Goal: Transaction & Acquisition: Purchase product/service

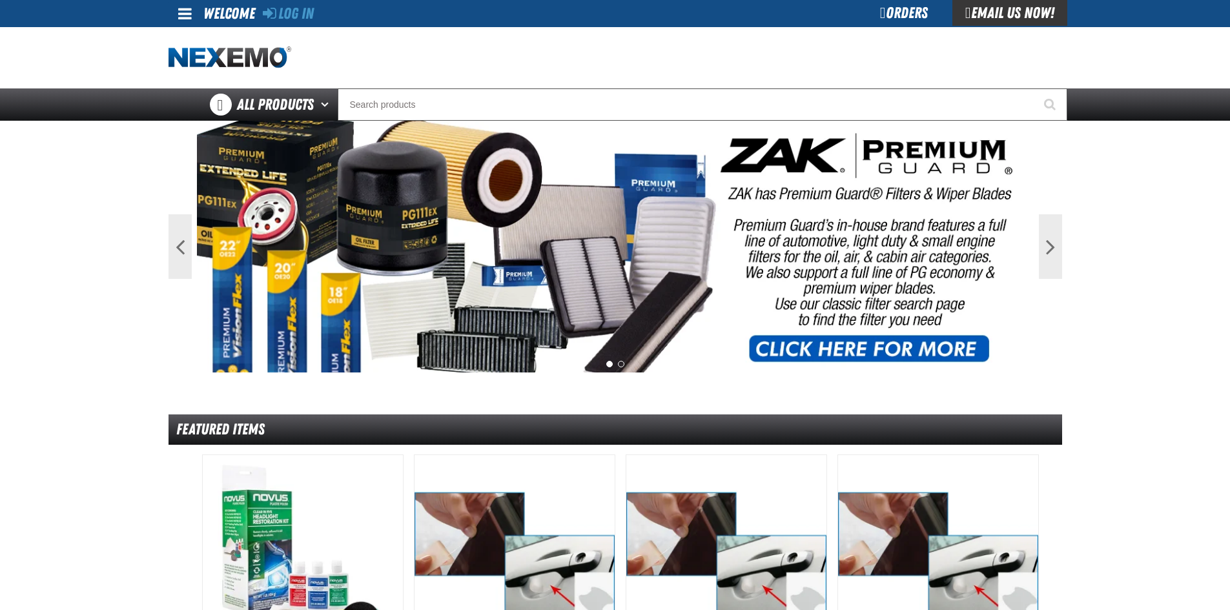
click at [318, 7] on div "Log In Log In Welcome Log In Orders Email Us Now!" at bounding box center [615, 13] width 904 height 27
click at [304, 11] on link "Log In" at bounding box center [288, 14] width 51 height 18
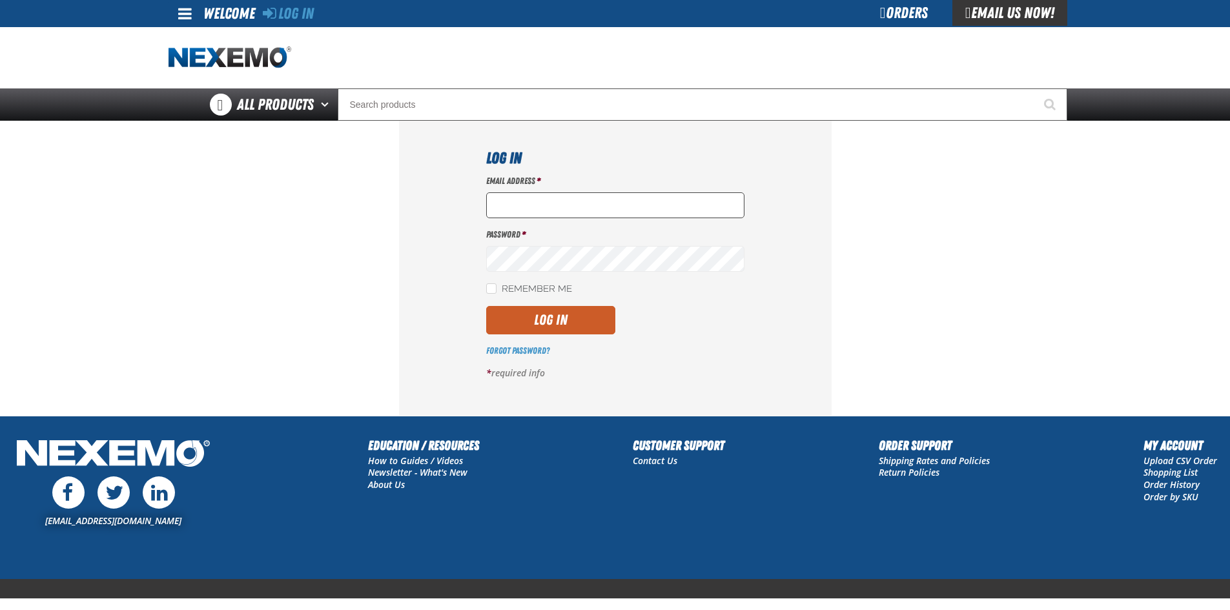
click at [516, 209] on input "Email Address *" at bounding box center [615, 205] width 258 height 26
type input "nfederman@vtaig.com"
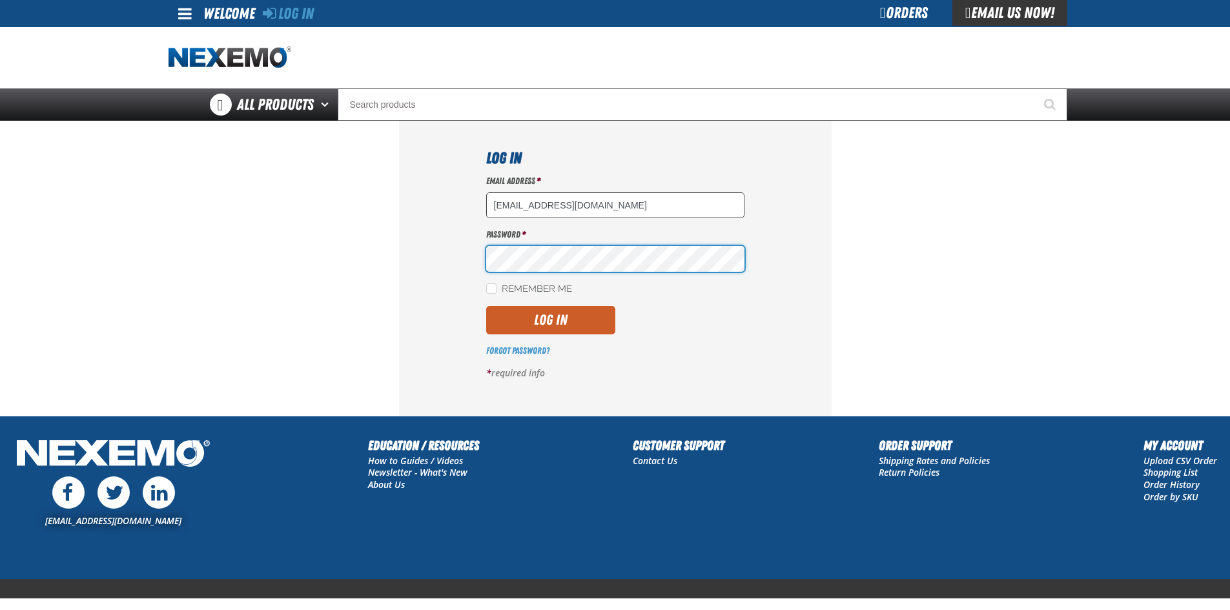
click at [486, 306] on button "Log In" at bounding box center [550, 320] width 129 height 28
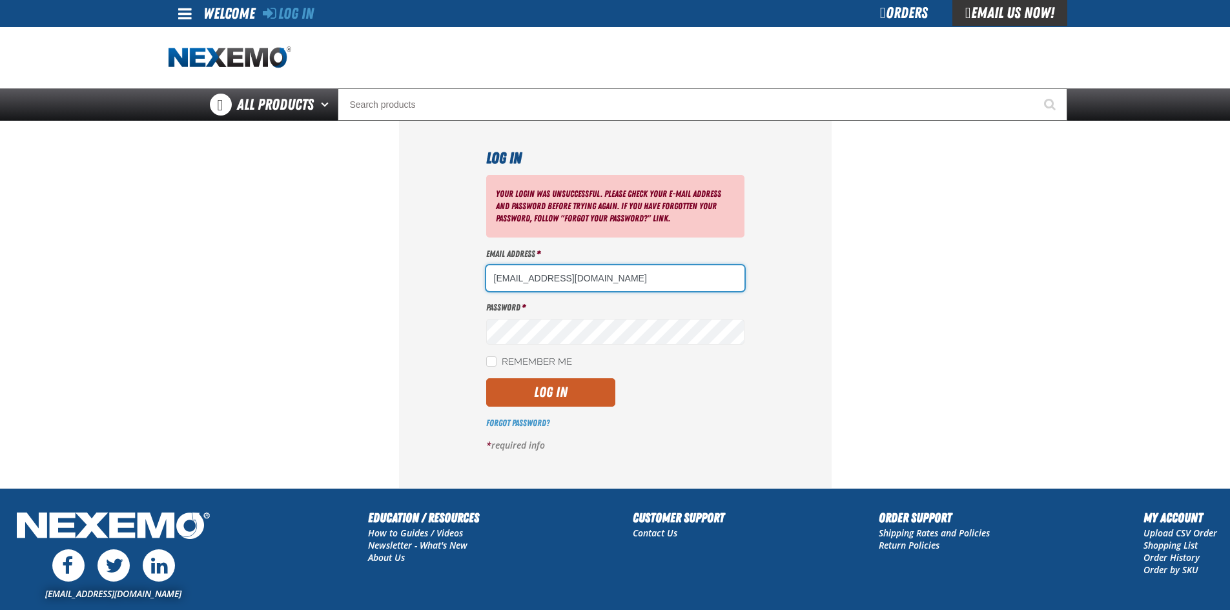
click at [593, 281] on input "nfederman@vtaig.com" at bounding box center [615, 278] width 258 height 26
type input "nfederman@vtaig.com"
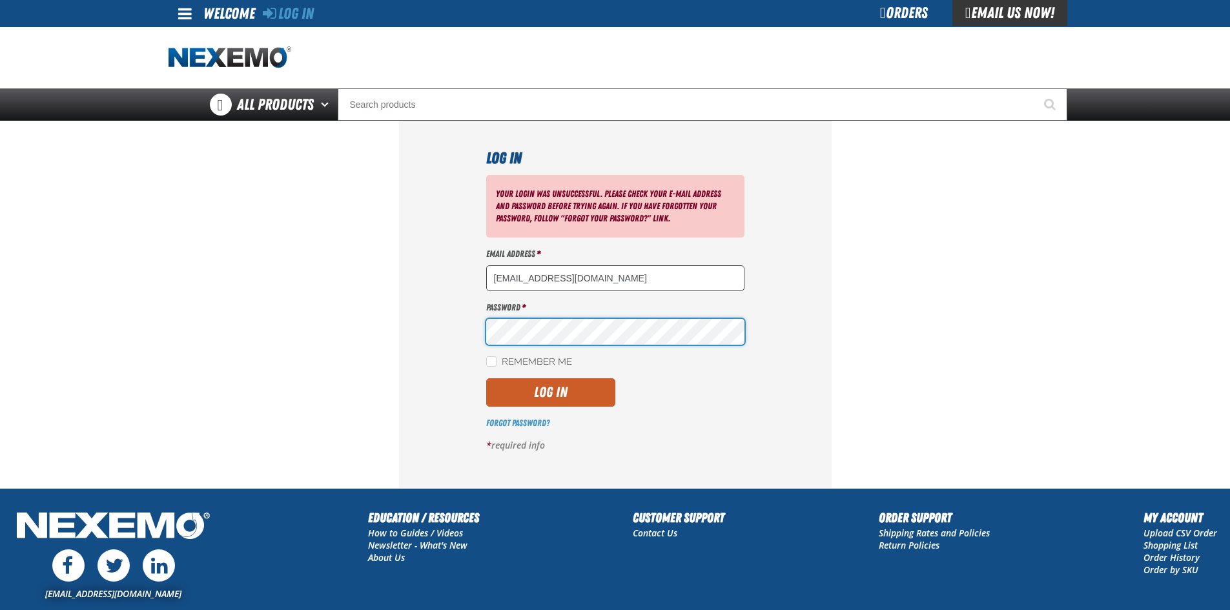
click at [486, 378] on button "Log In" at bounding box center [550, 392] width 129 height 28
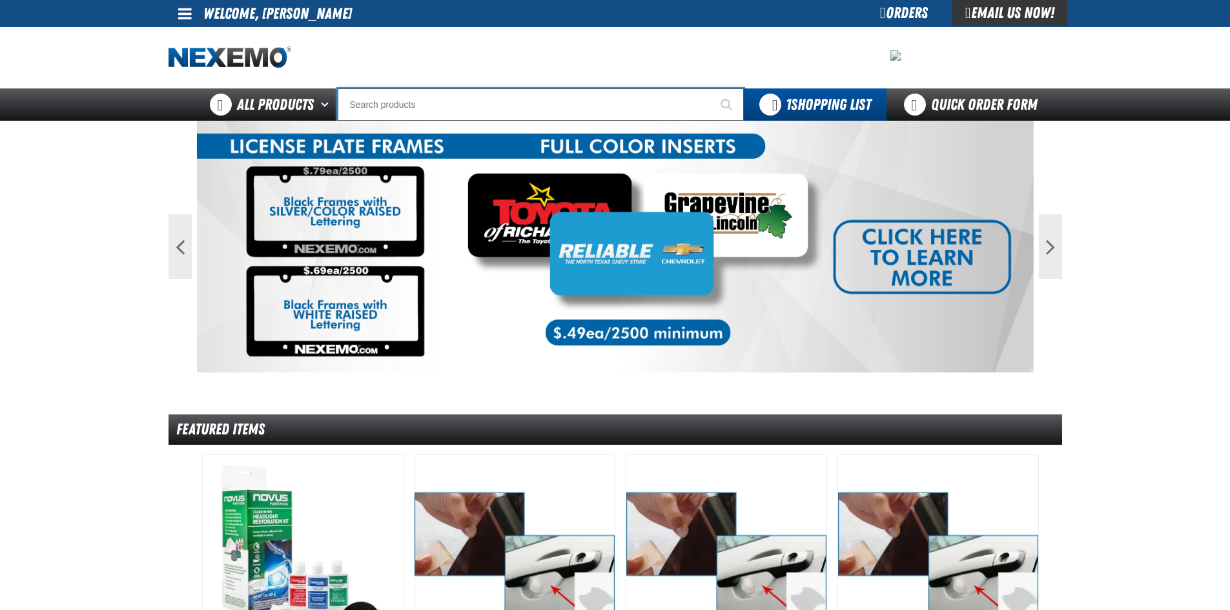
click at [400, 94] on input "Search" at bounding box center [541, 104] width 406 height 32
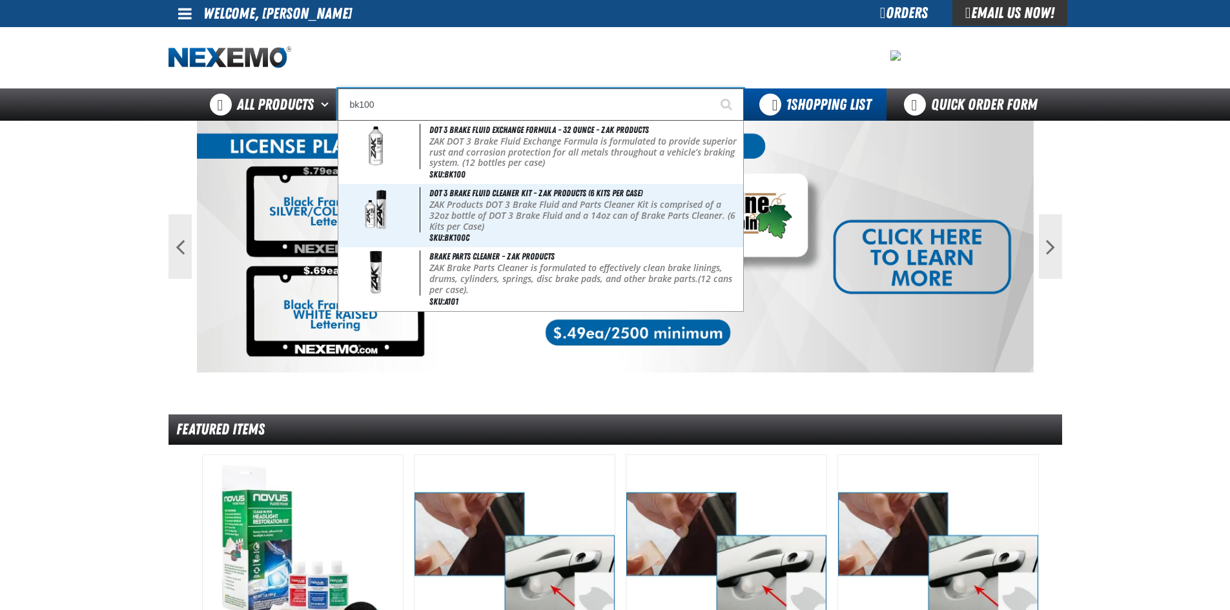
type input "bk100"
click at [711, 88] on button "Start Searching" at bounding box center [727, 104] width 32 height 32
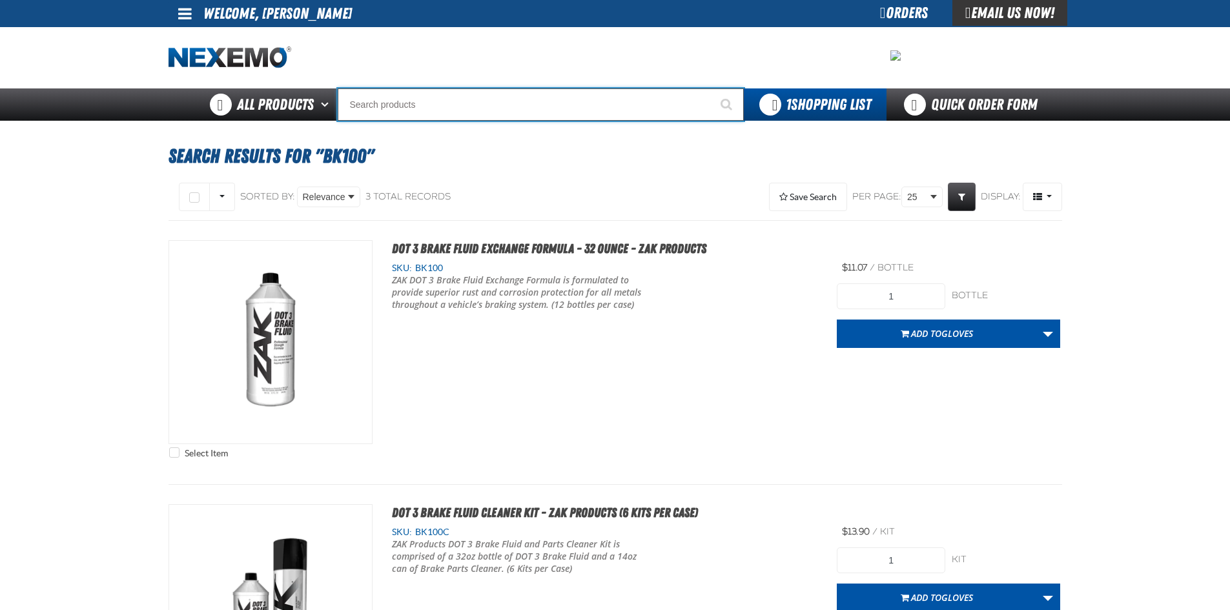
drag, startPoint x: 386, startPoint y: 103, endPoint x: 412, endPoint y: 101, distance: 25.9
click at [386, 103] on input "Search" at bounding box center [541, 104] width 406 height 32
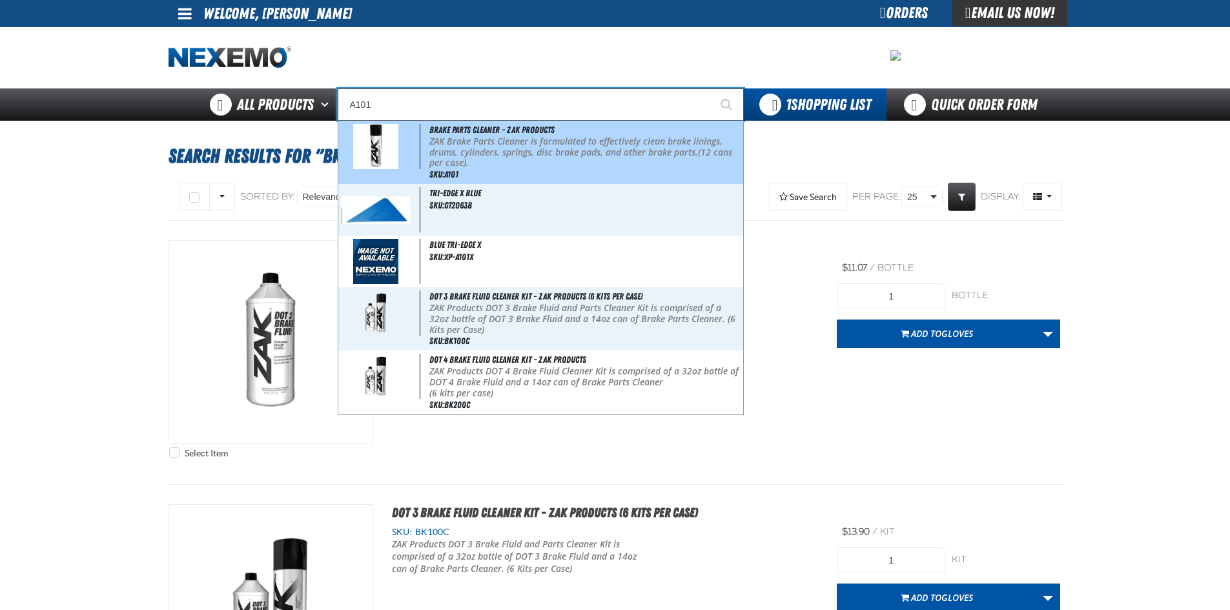
click at [444, 143] on p "ZAK Brake Parts Cleaner is formulated to effectively clean brake linings, drums…" at bounding box center [584, 152] width 310 height 32
type input "Brake Parts Cleaner - ZAK Products"
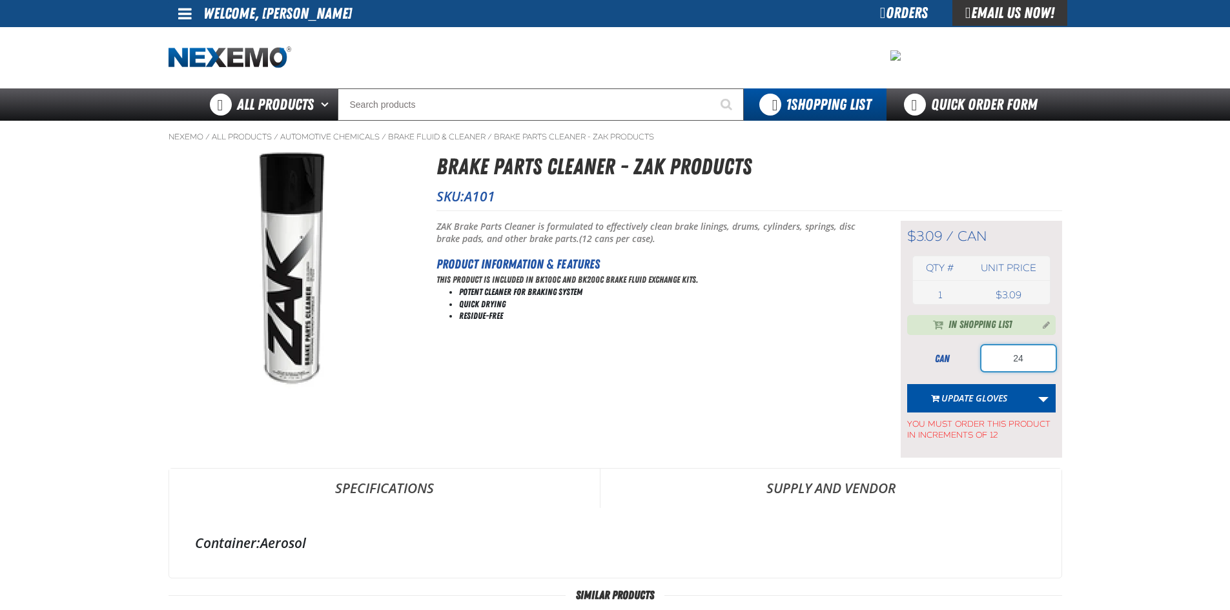
click at [1042, 350] on input "24" at bounding box center [1018, 358] width 74 height 26
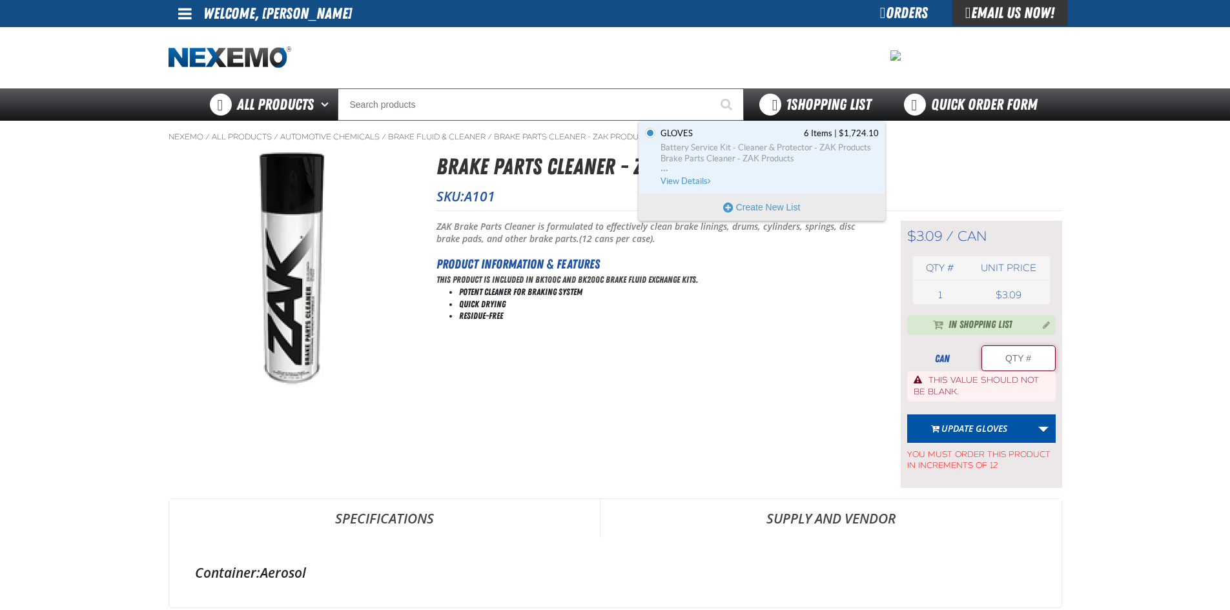
click at [834, 100] on span "1 Shopping List" at bounding box center [828, 105] width 85 height 18
click at [709, 154] on span "Brake Parts Cleaner - ZAK Products" at bounding box center [769, 159] width 218 height 12
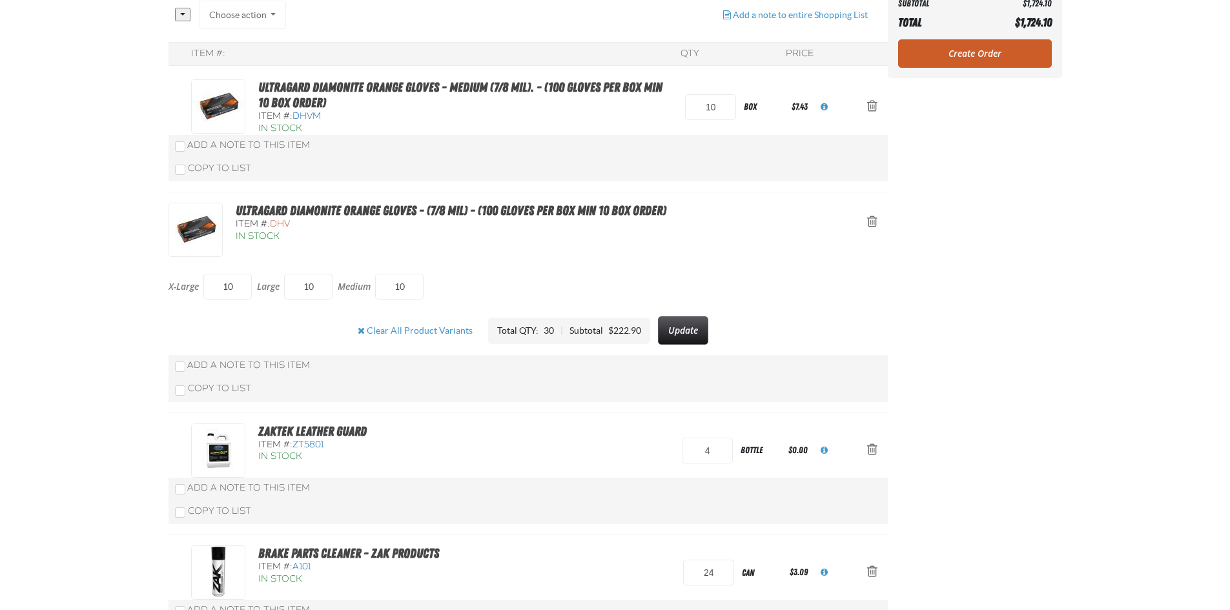
scroll to position [549, 0]
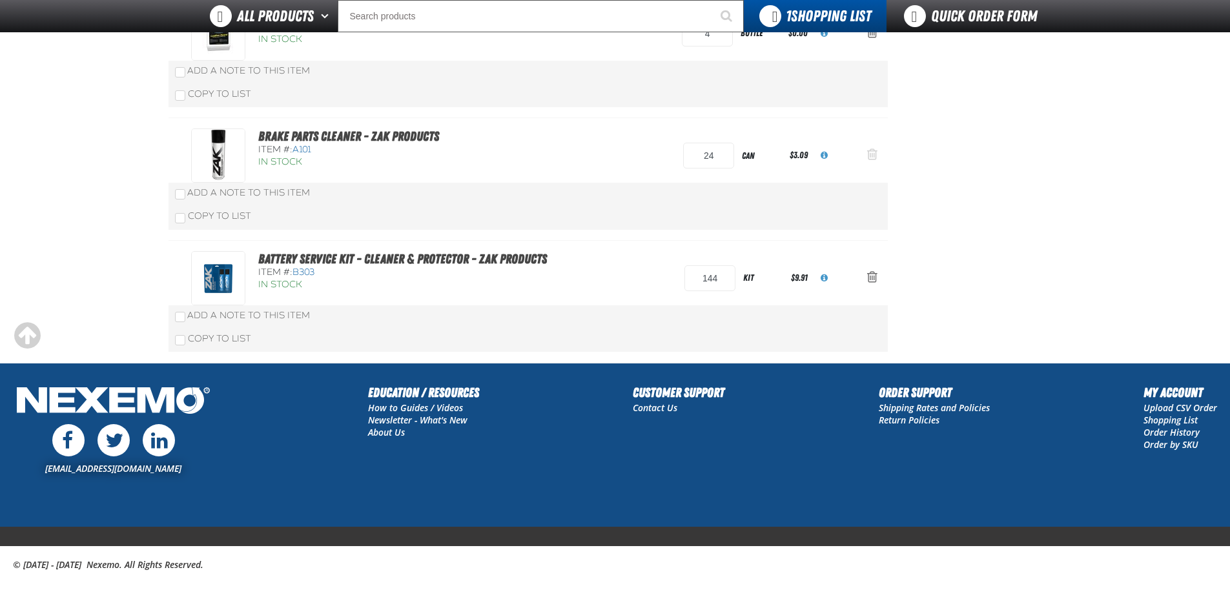
click at [870, 147] on button "Action Remove Brake Parts Cleaner - ZAK Products from Gloves" at bounding box center [872, 155] width 31 height 28
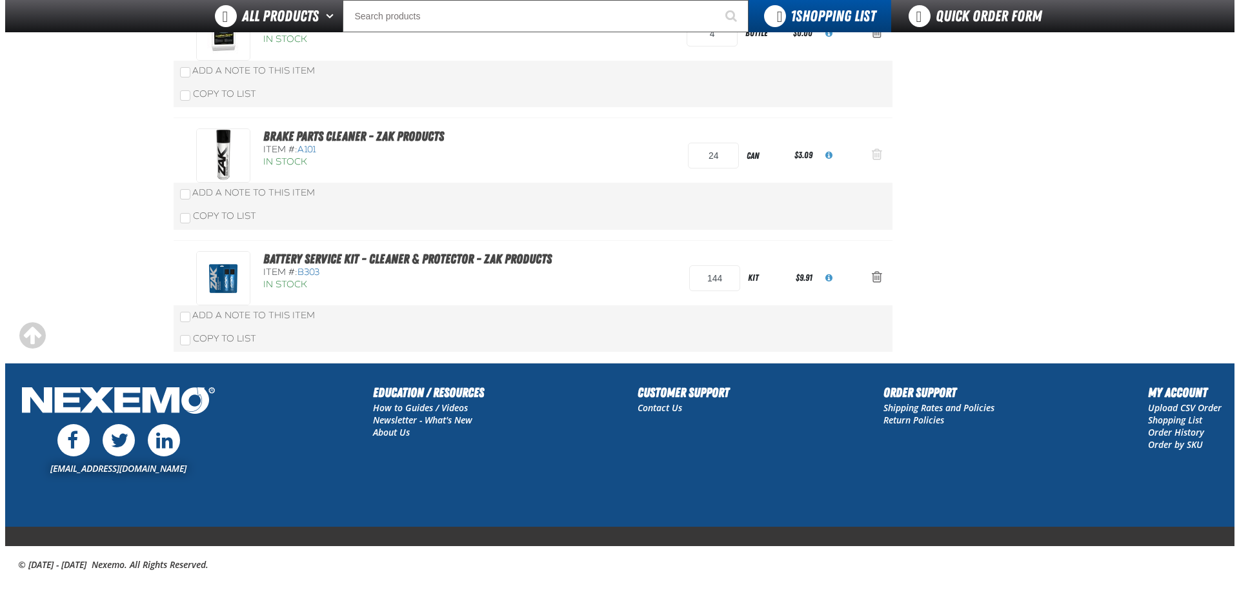
scroll to position [0, 0]
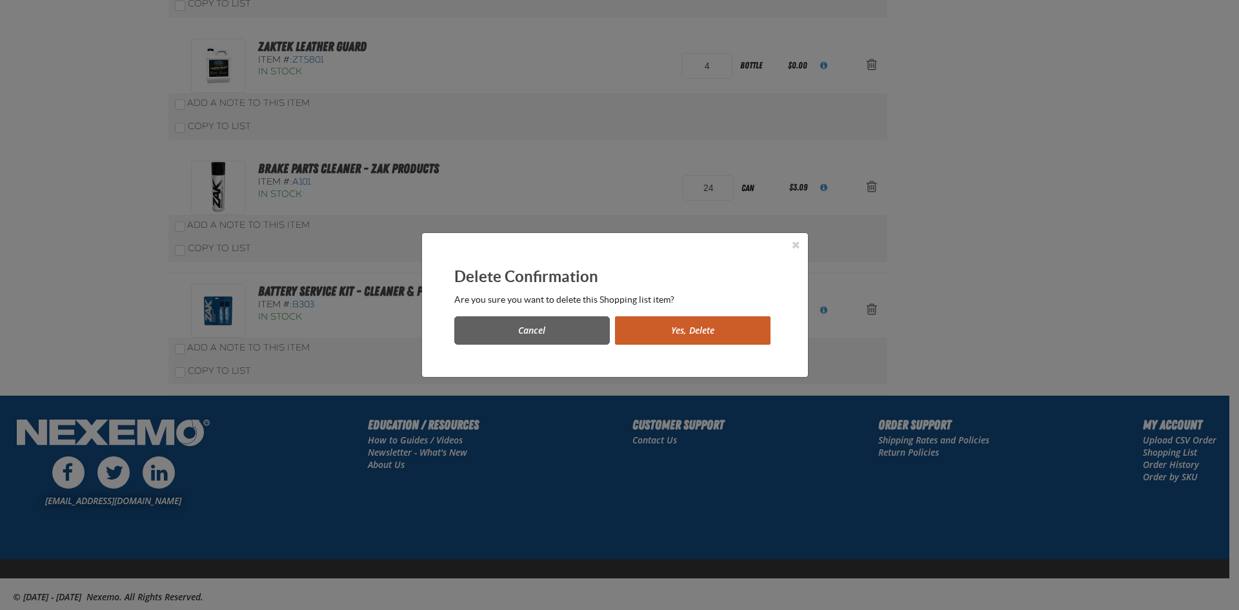
click at [702, 347] on div "Delete Confirmation Are you sure you want to delete this Shopping list item? Ca…" at bounding box center [615, 305] width 386 height 144
click at [702, 330] on button "Yes, Delete" at bounding box center [693, 330] width 156 height 28
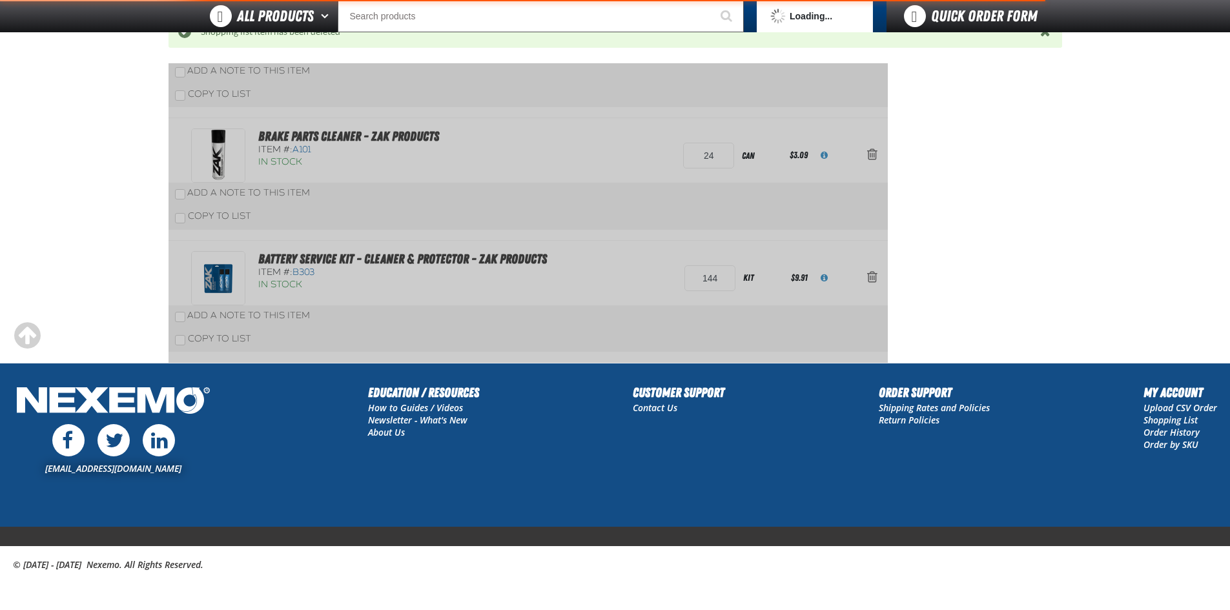
scroll to position [490, 0]
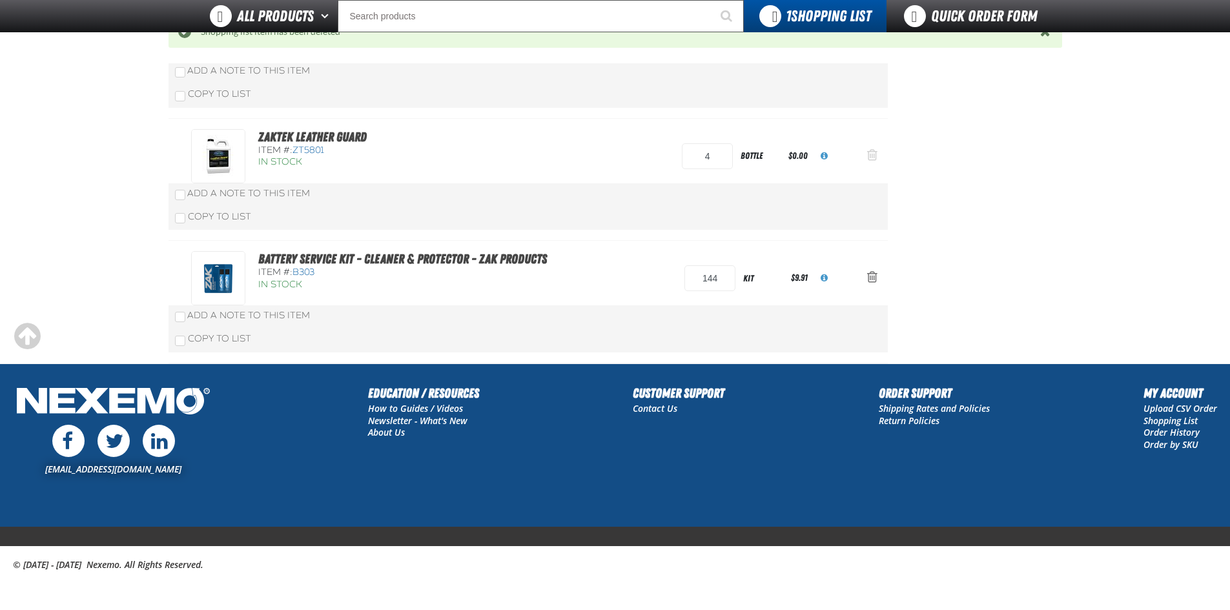
click at [868, 152] on span "Action Remove ZAKTEK Leather Guard from Gloves" at bounding box center [872, 154] width 10 height 13
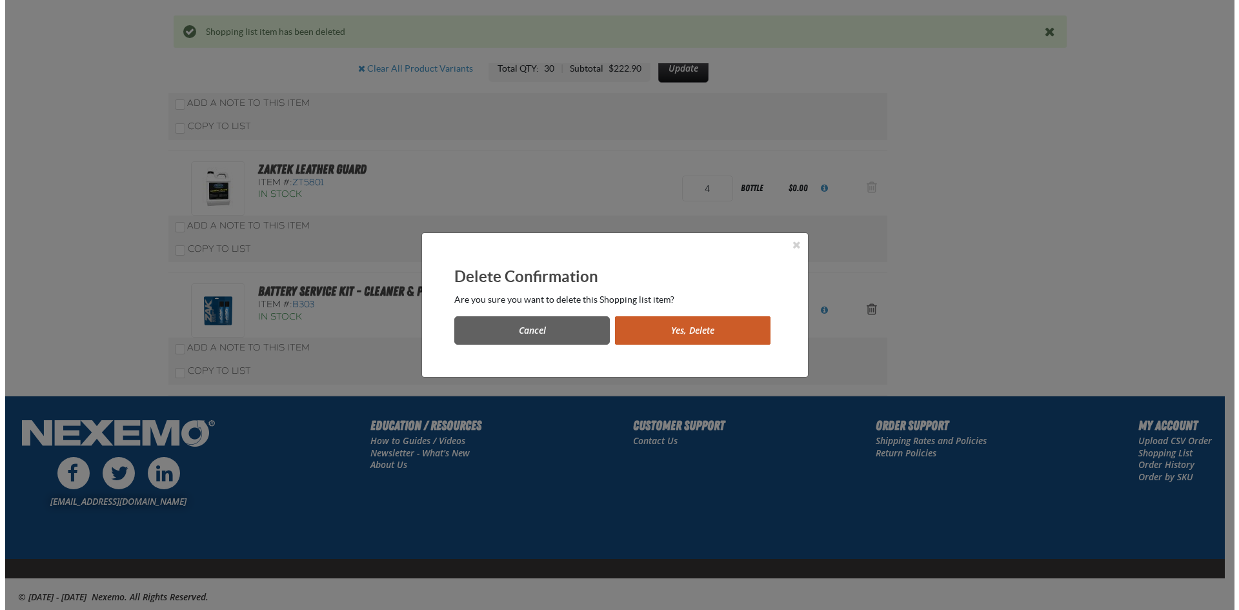
scroll to position [0, 0]
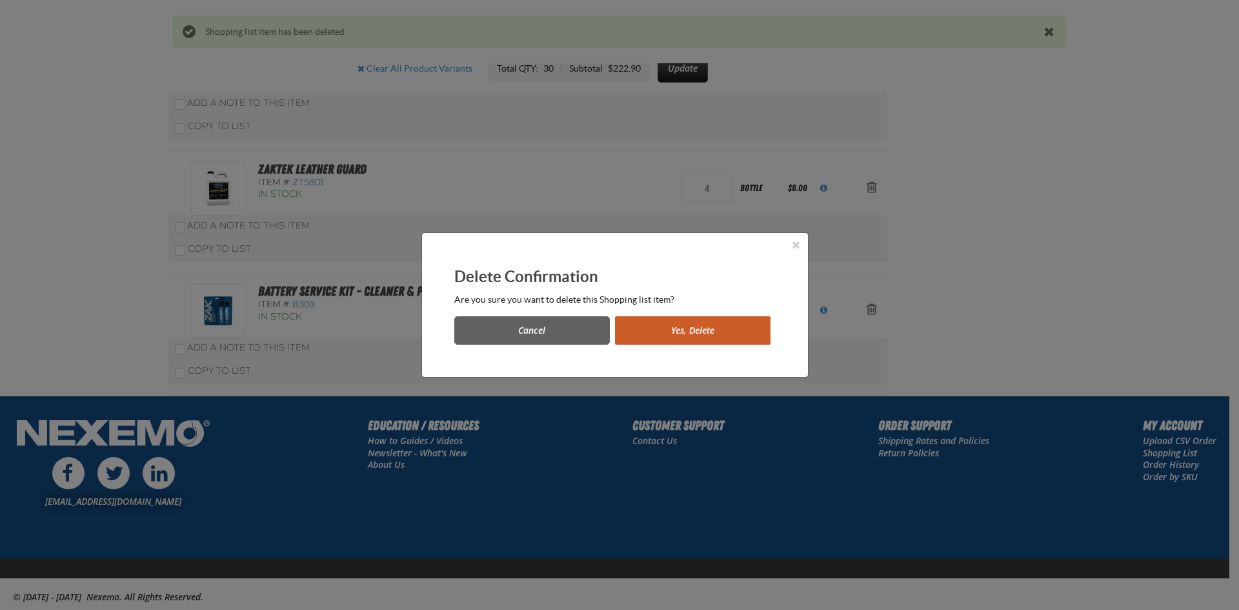
click at [693, 344] on div "Delete Confirmation Are you sure you want to delete this Shopping list item? Ca…" at bounding box center [615, 305] width 386 height 144
click at [689, 327] on button "Yes, Delete" at bounding box center [693, 330] width 156 height 28
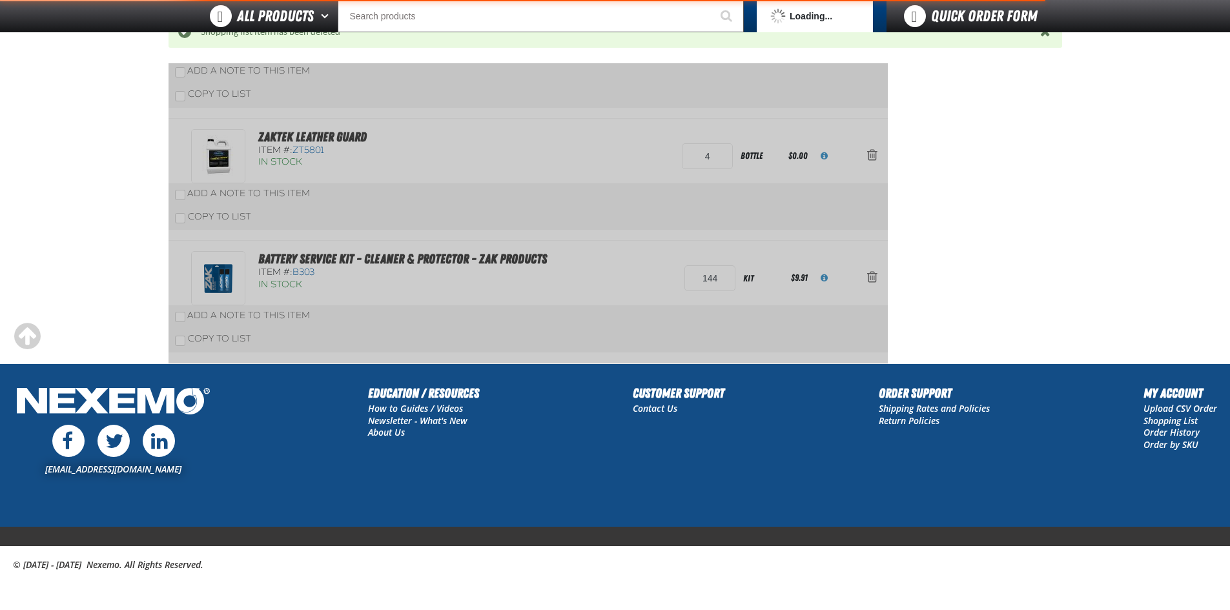
scroll to position [368, 0]
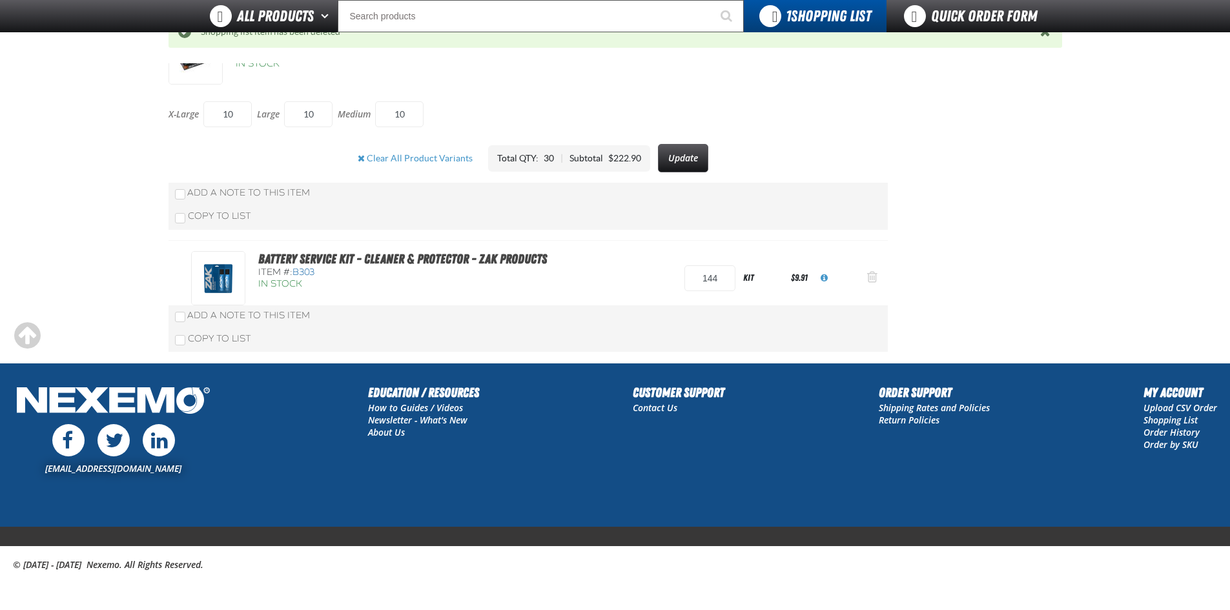
click at [869, 273] on span "Action Remove Battery Service Kit - Cleaner &amp; Protector - ZAK Products from…" at bounding box center [872, 276] width 10 height 13
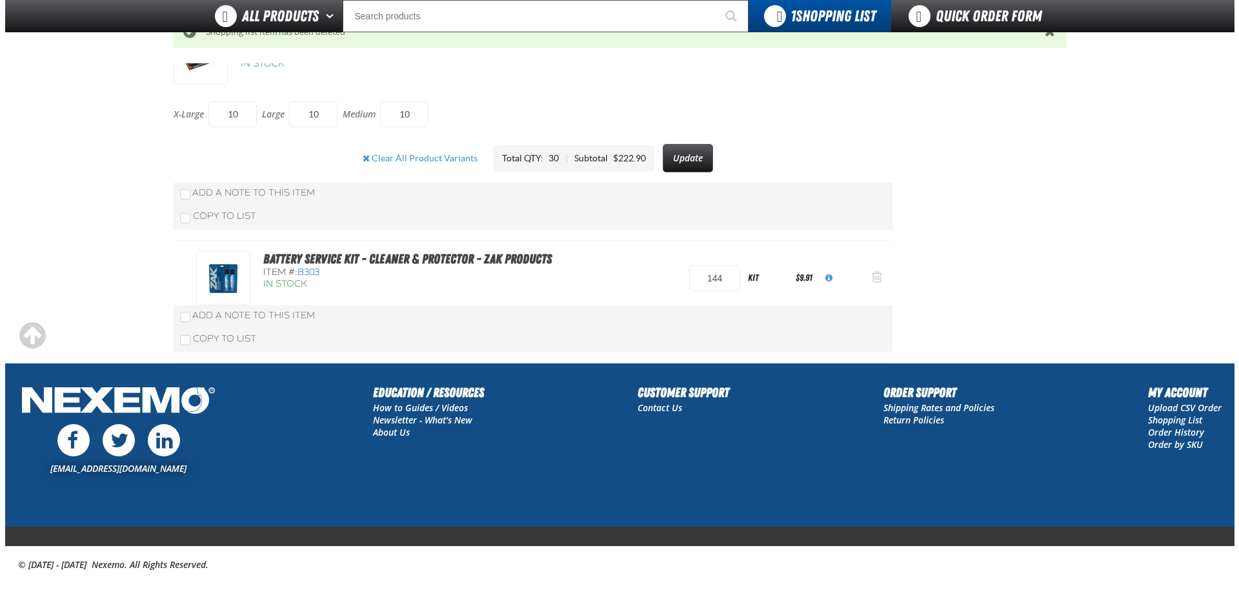
scroll to position [0, 0]
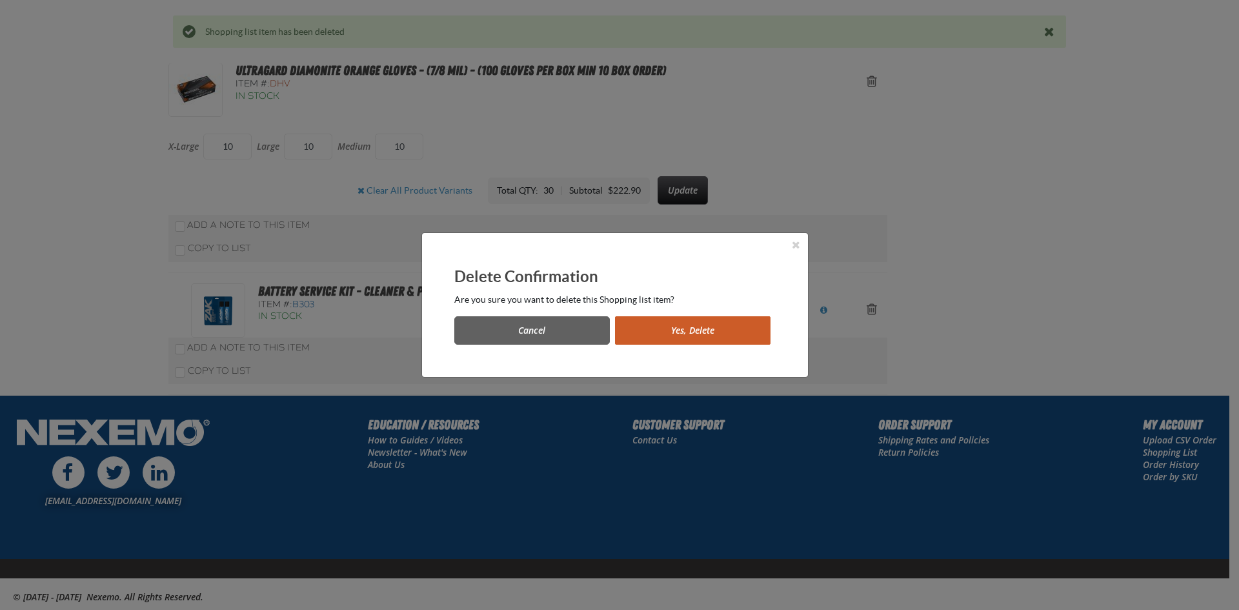
click at [669, 326] on button "Yes, Delete" at bounding box center [693, 330] width 156 height 28
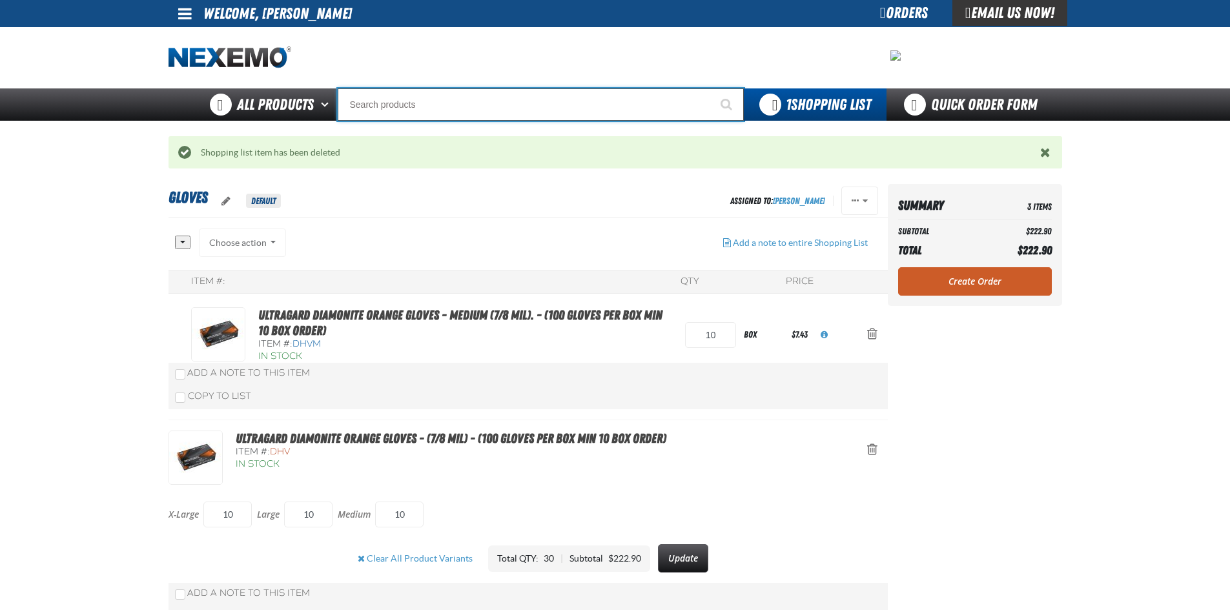
click at [394, 105] on input "Search" at bounding box center [541, 104] width 406 height 32
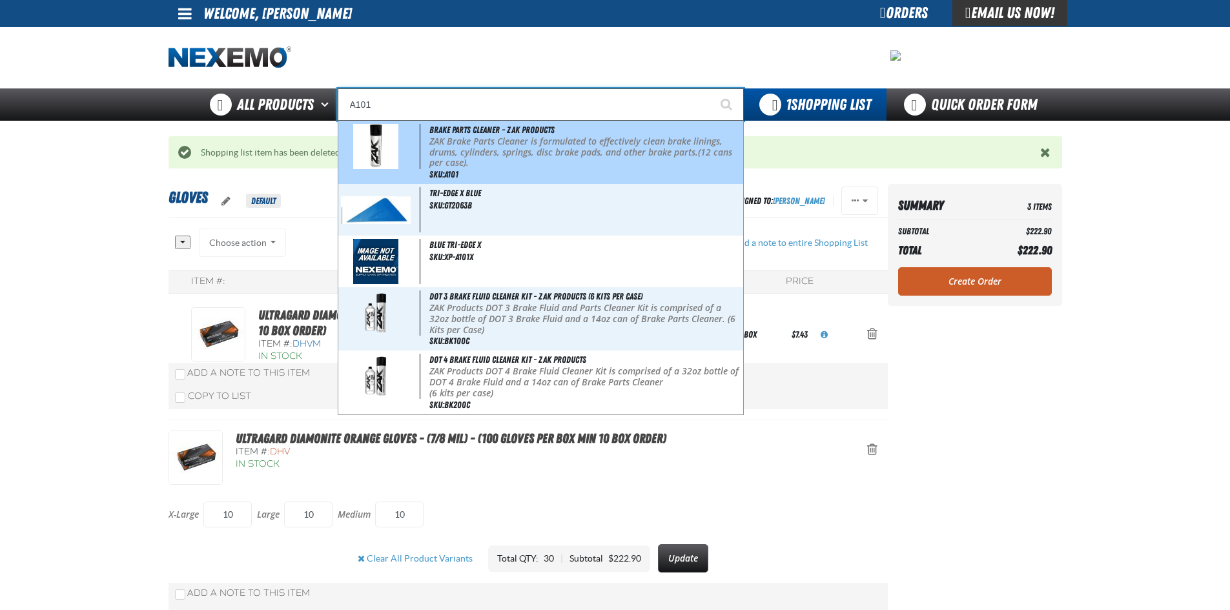
click at [434, 154] on p "ZAK Brake Parts Cleaner is formulated to effectively clean brake linings, drums…" at bounding box center [584, 152] width 310 height 32
type input "Brake Parts Cleaner - ZAK Products"
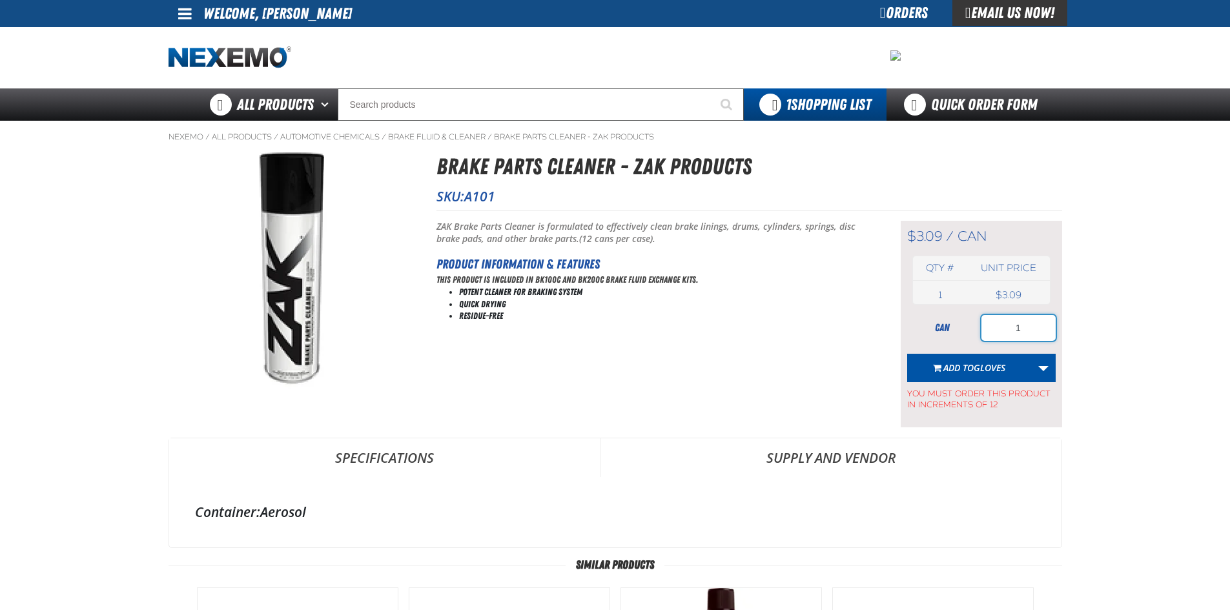
click at [1032, 330] on input "1" at bounding box center [1018, 328] width 74 height 26
type input "36"
click at [993, 371] on span "Gloves" at bounding box center [989, 367] width 32 height 12
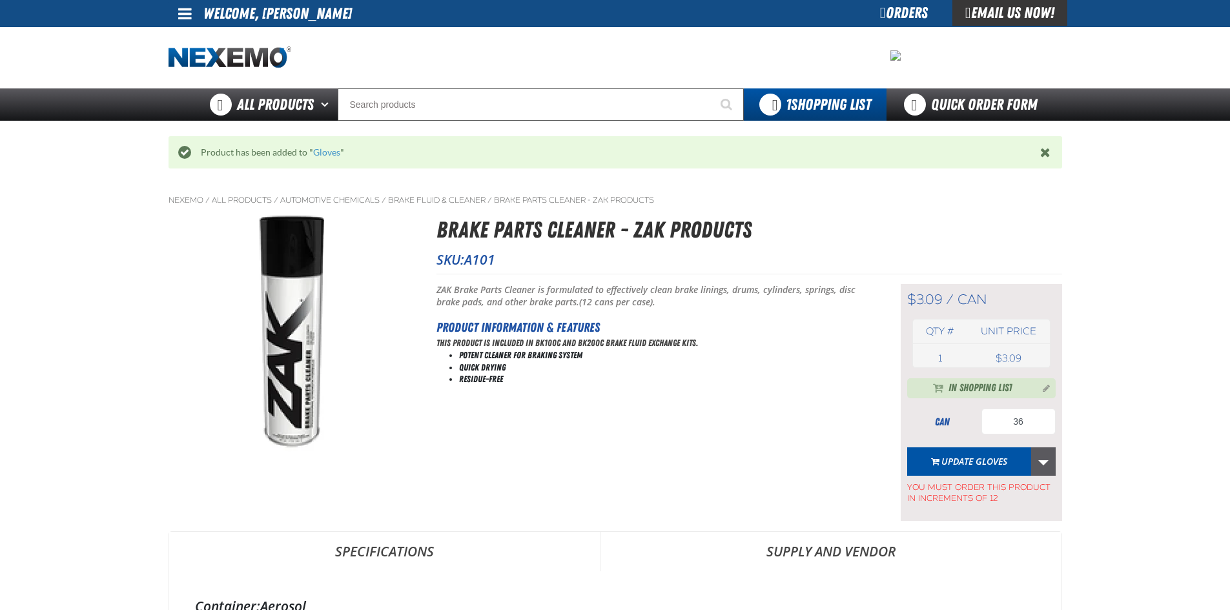
click at [1041, 465] on link "More Actions" at bounding box center [1043, 461] width 25 height 28
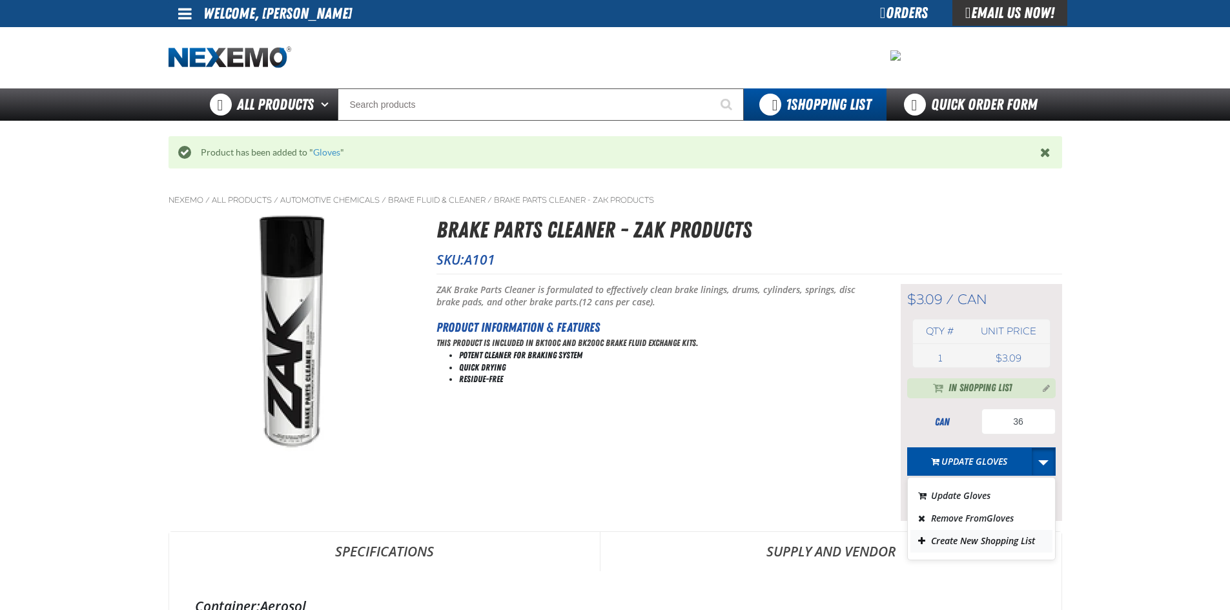
click at [979, 540] on button "Create New Shopping List" at bounding box center [981, 541] width 142 height 23
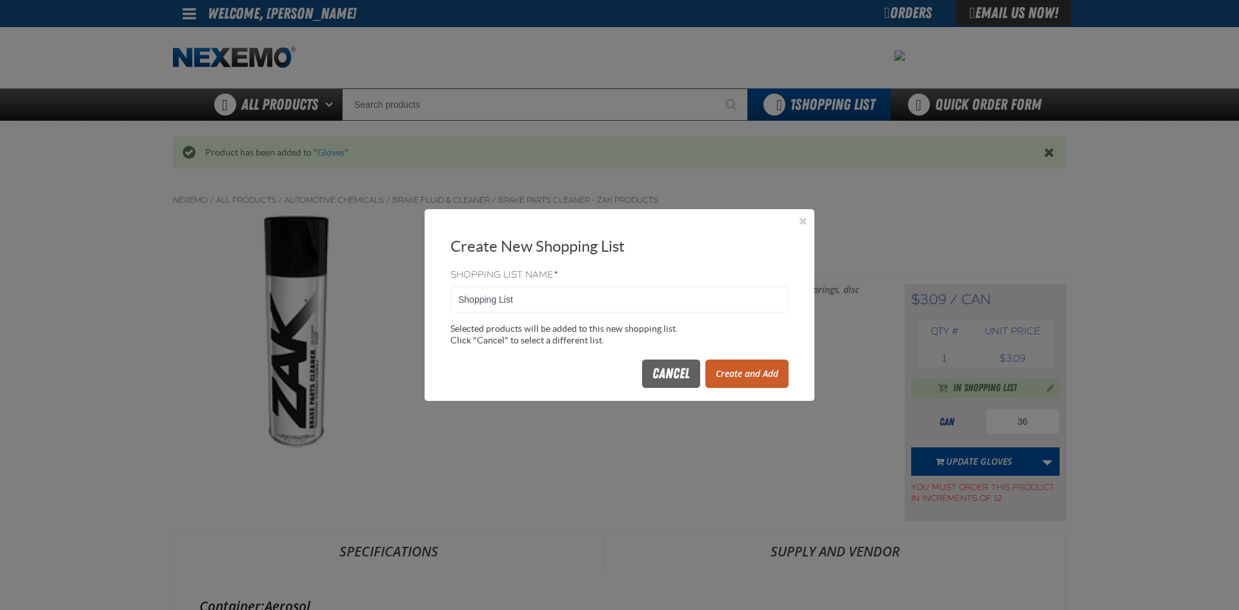
click at [740, 378] on button "Create and Add" at bounding box center [747, 374] width 83 height 28
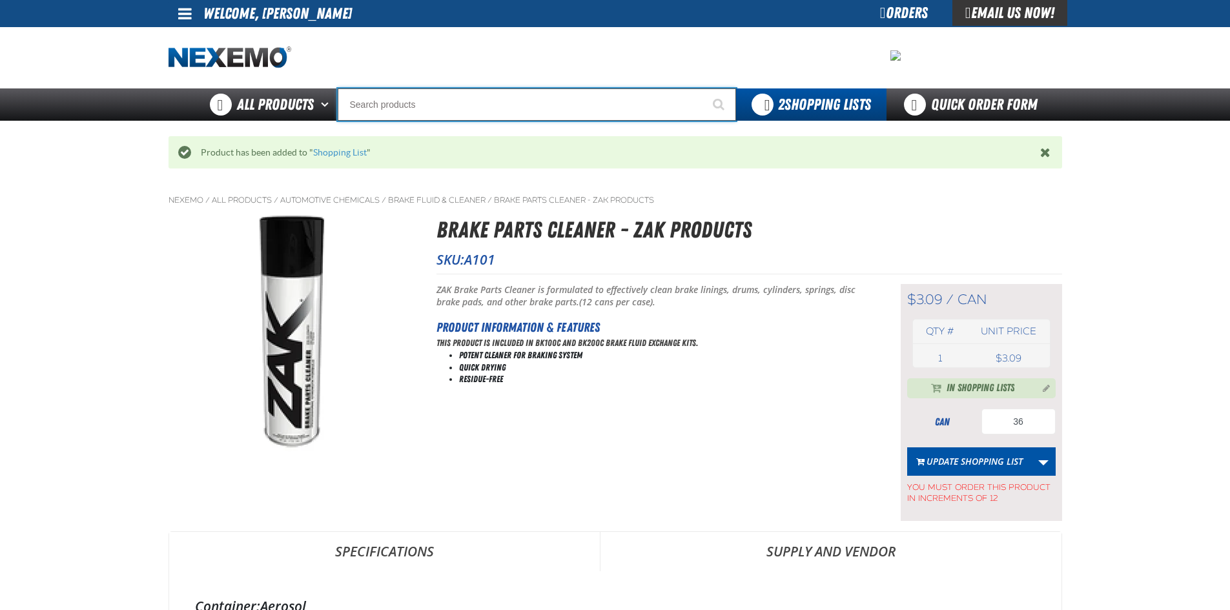
click at [404, 109] on input "Search" at bounding box center [537, 104] width 398 height 32
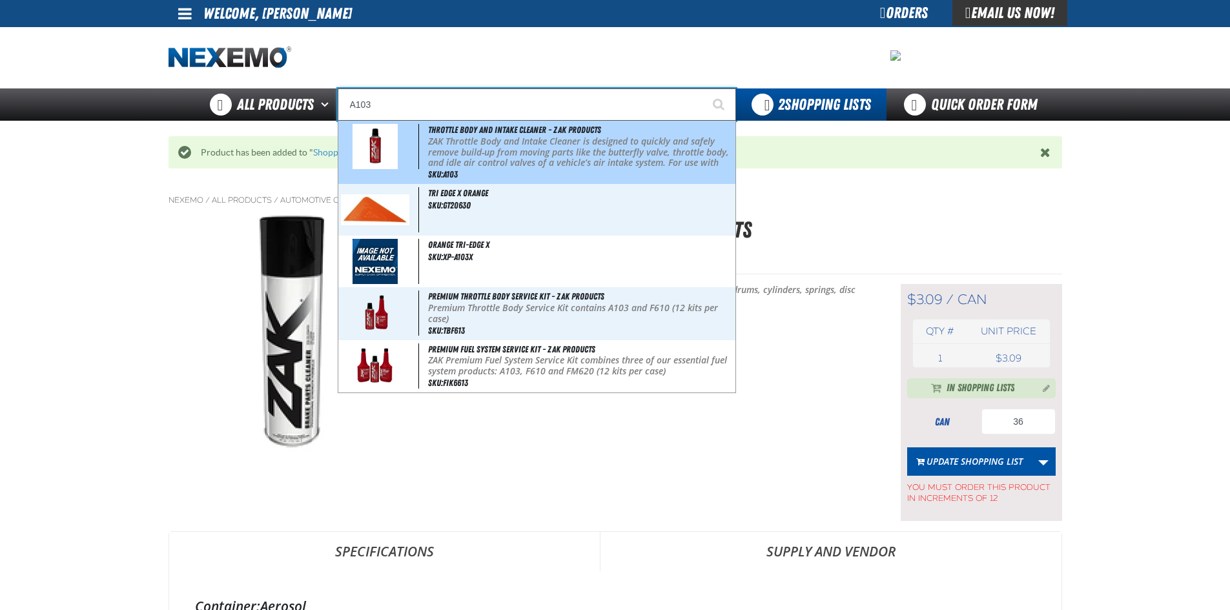
click at [411, 145] on span at bounding box center [380, 146] width 78 height 45
type input "Throttle Body and Intake Cleaner - ZAK Products"
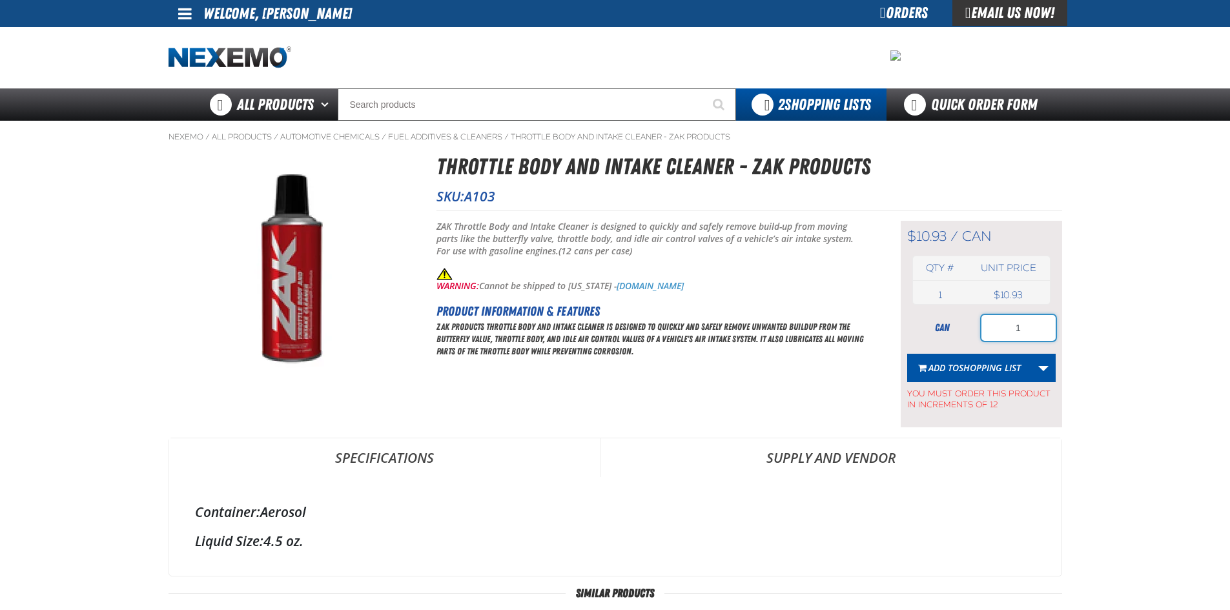
drag, startPoint x: 1041, startPoint y: 324, endPoint x: 1036, endPoint y: 311, distance: 13.9
click at [1042, 324] on input "1" at bounding box center [1018, 328] width 74 height 26
type input "12"
click at [972, 367] on span "Shopping List" at bounding box center [990, 367] width 62 height 12
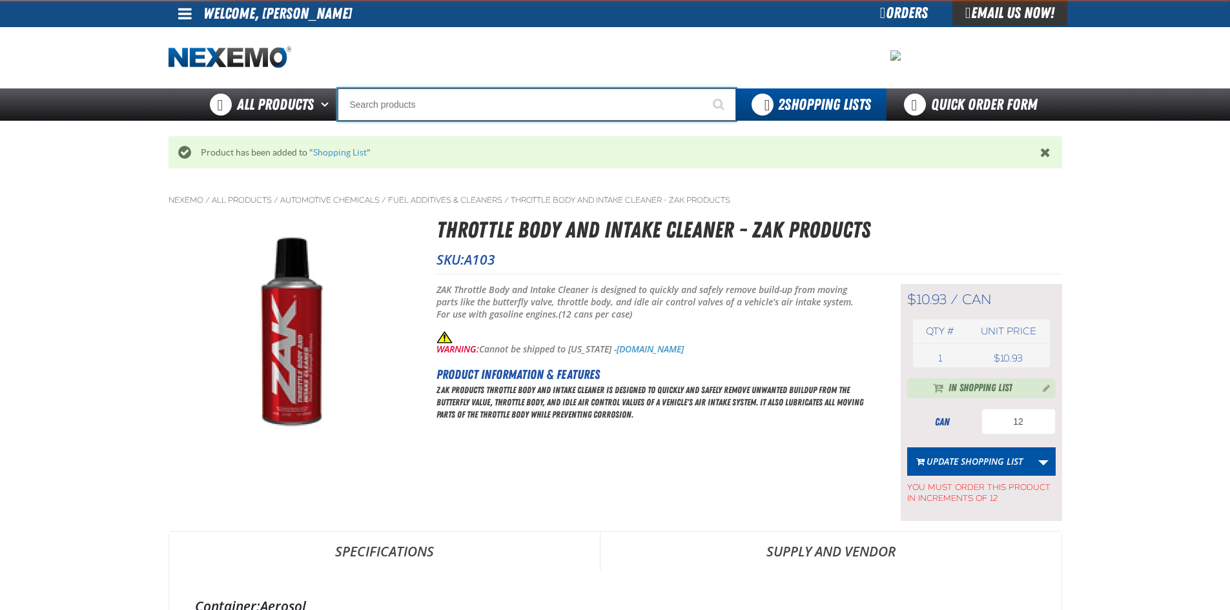
click at [404, 110] on input "Search" at bounding box center [537, 104] width 398 height 32
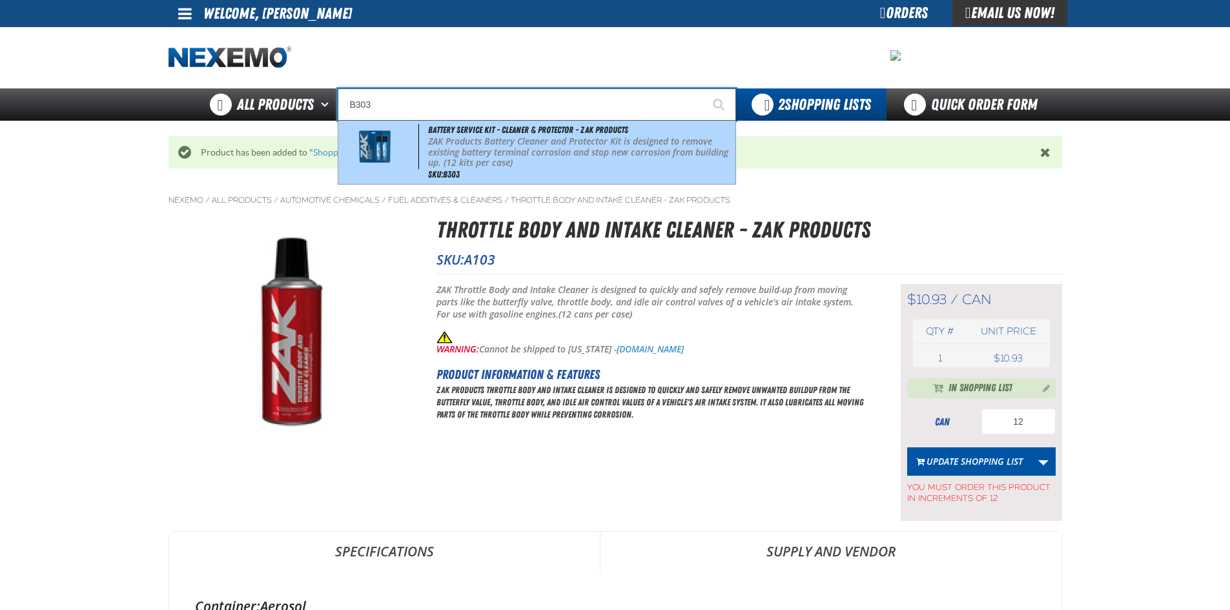
click at [416, 173] on div "Battery Service Kit - Cleaner & Protector - ZAK Products ZAK Products Battery C…" at bounding box center [536, 152] width 397 height 63
type input "Battery Service Kit - Cleaner & Protector - ZAK Products"
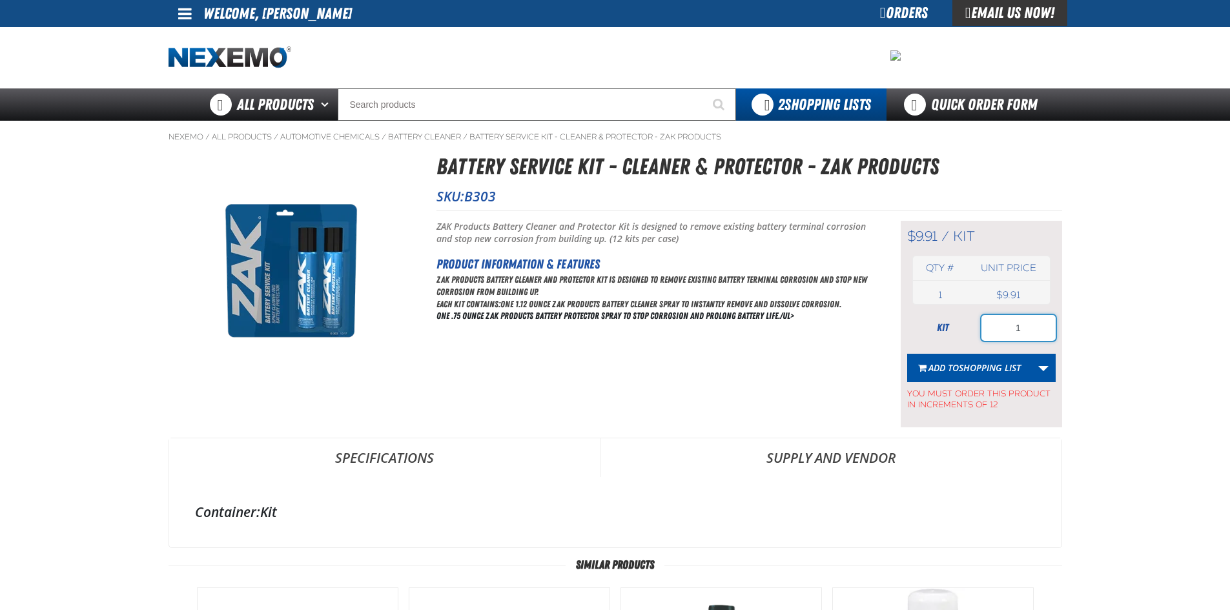
click at [1048, 318] on input "1" at bounding box center [1018, 328] width 74 height 26
type input "144"
click at [960, 371] on span "Shopping List" at bounding box center [990, 367] width 62 height 12
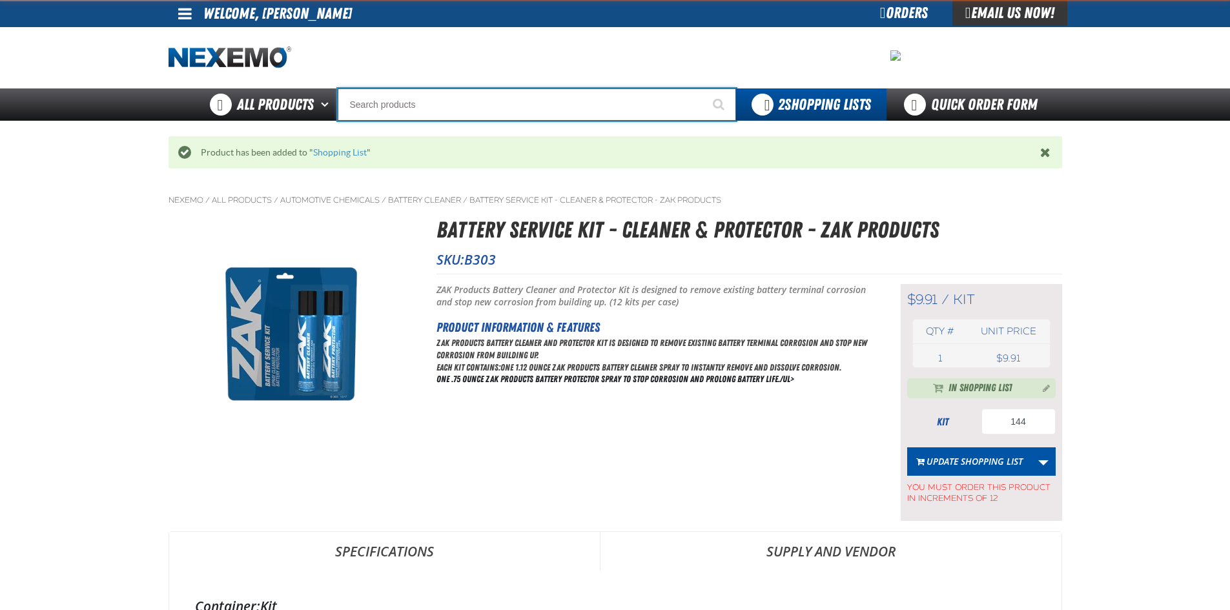
click at [370, 113] on input "Search" at bounding box center [537, 104] width 398 height 32
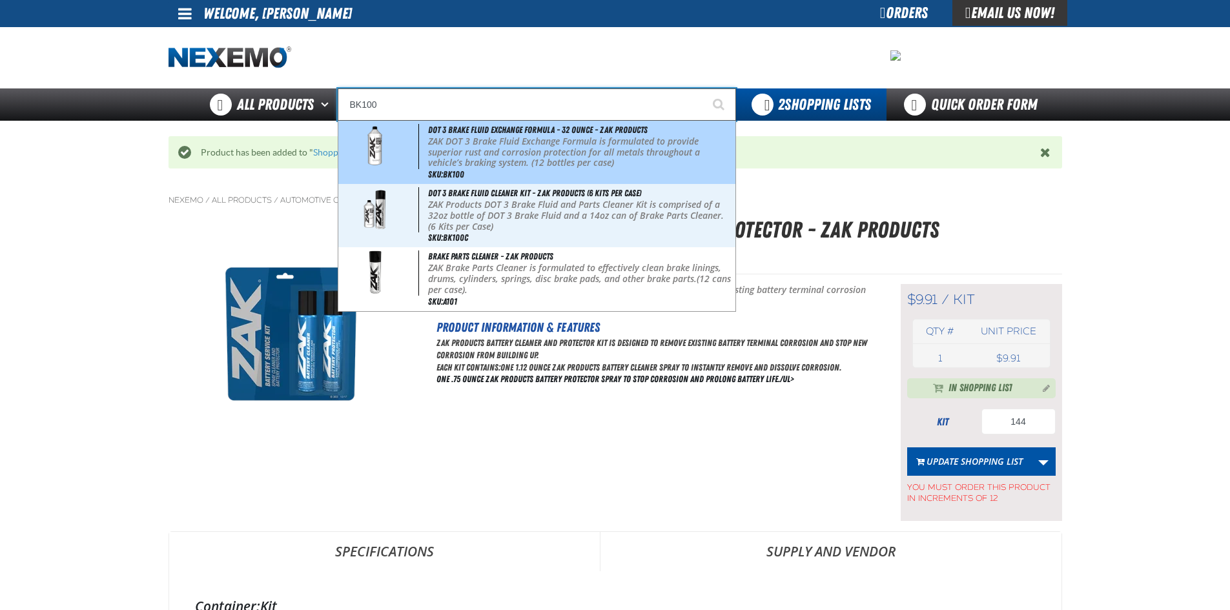
click at [437, 136] on p "ZAK DOT 3 Brake Fluid Exchange Formula is formulated to provide superior rust a…" at bounding box center [580, 152] width 305 height 32
type input "DOT 3 Brake Fluid Exchange Formula - 32 Ounce - ZAK Products"
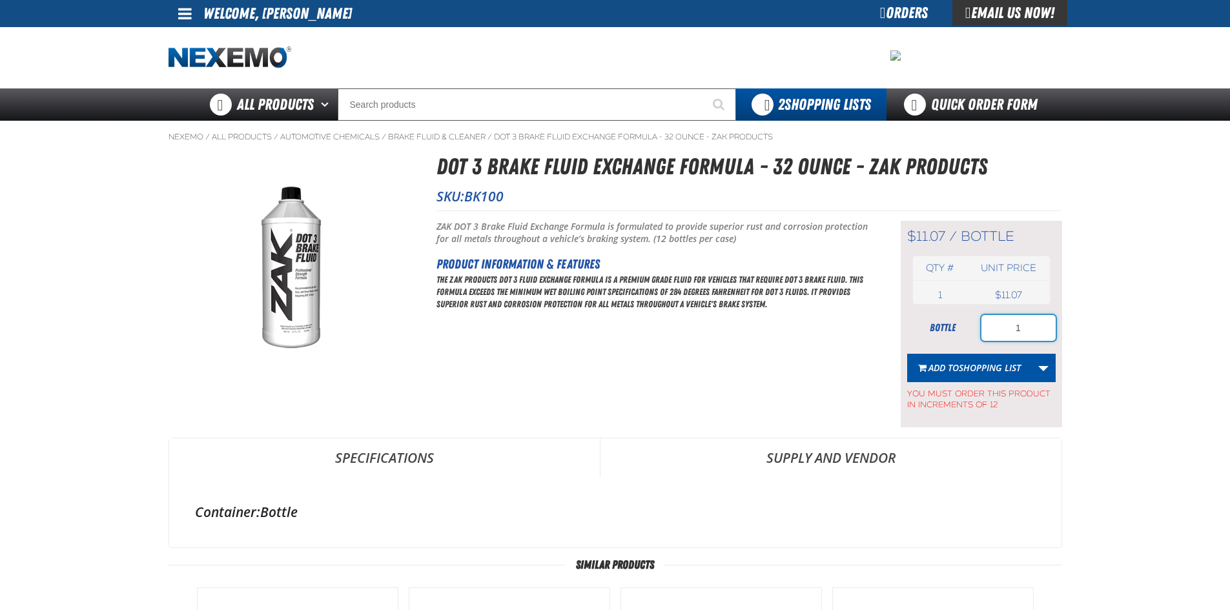
click at [1051, 330] on input "1" at bounding box center [1018, 328] width 74 height 26
type input "60"
click at [945, 374] on button "Add to Shopping List" at bounding box center [969, 368] width 125 height 28
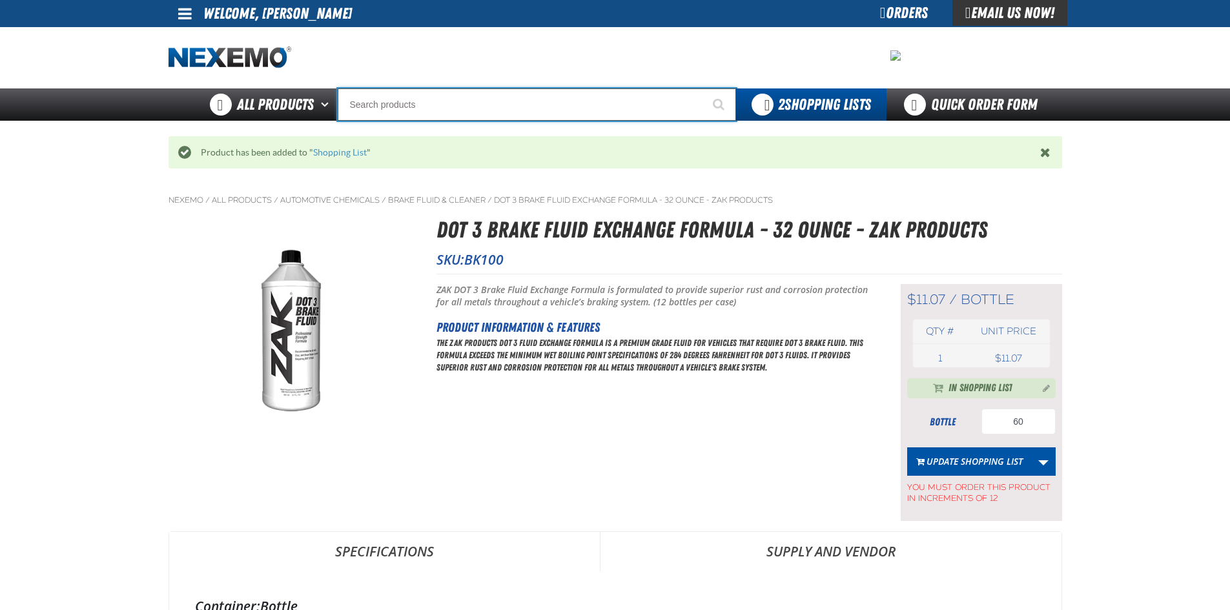
click at [428, 110] on input "Search" at bounding box center [537, 104] width 398 height 32
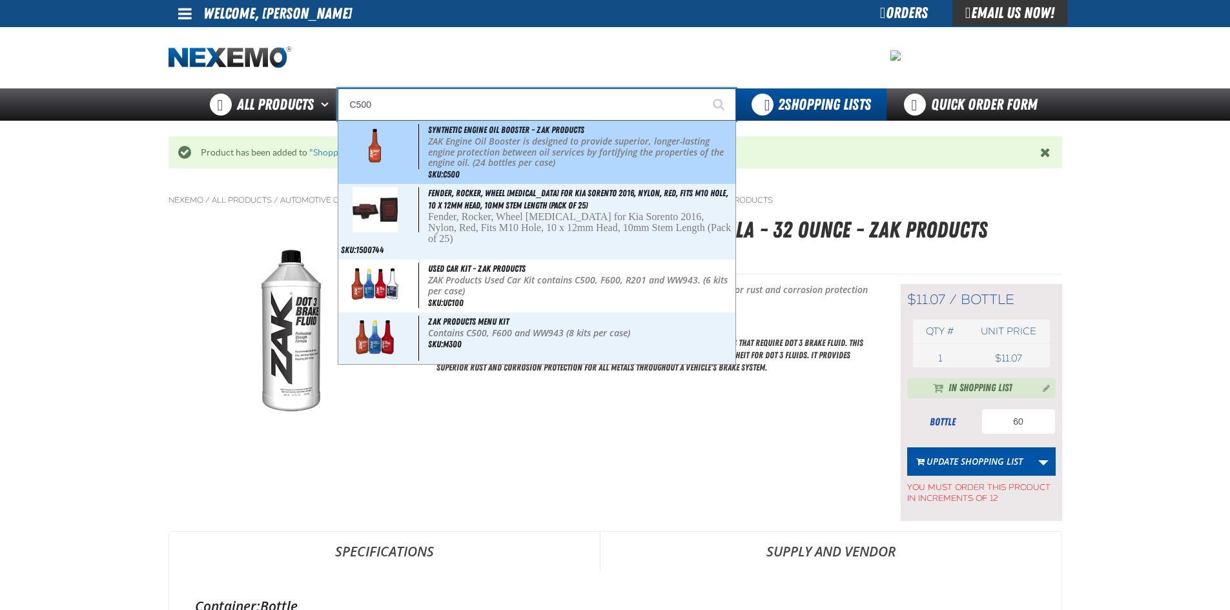
click at [587, 129] on div "Synthetic Engine Oil Booster - ZAK Products ZAK Engine Oil Booster is designed …" at bounding box center [536, 152] width 397 height 63
type input "Synthetic Engine Oil Booster - ZAK Products"
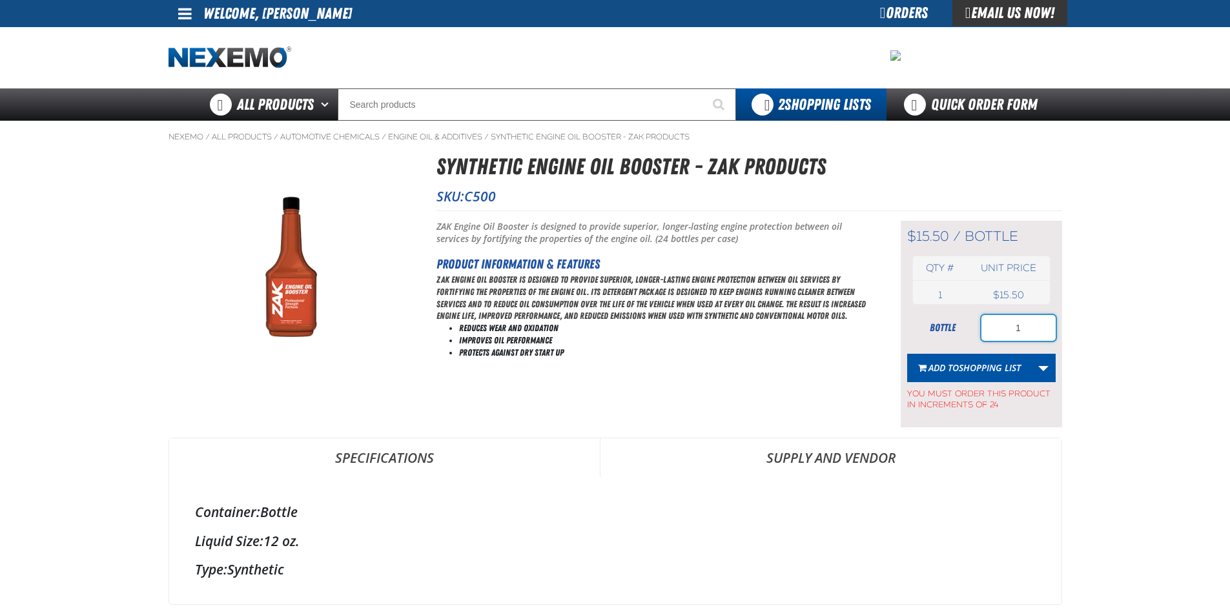
click at [1034, 320] on input "1" at bounding box center [1018, 328] width 74 height 26
type input "72"
click at [975, 369] on span "Shopping List" at bounding box center [990, 367] width 62 height 12
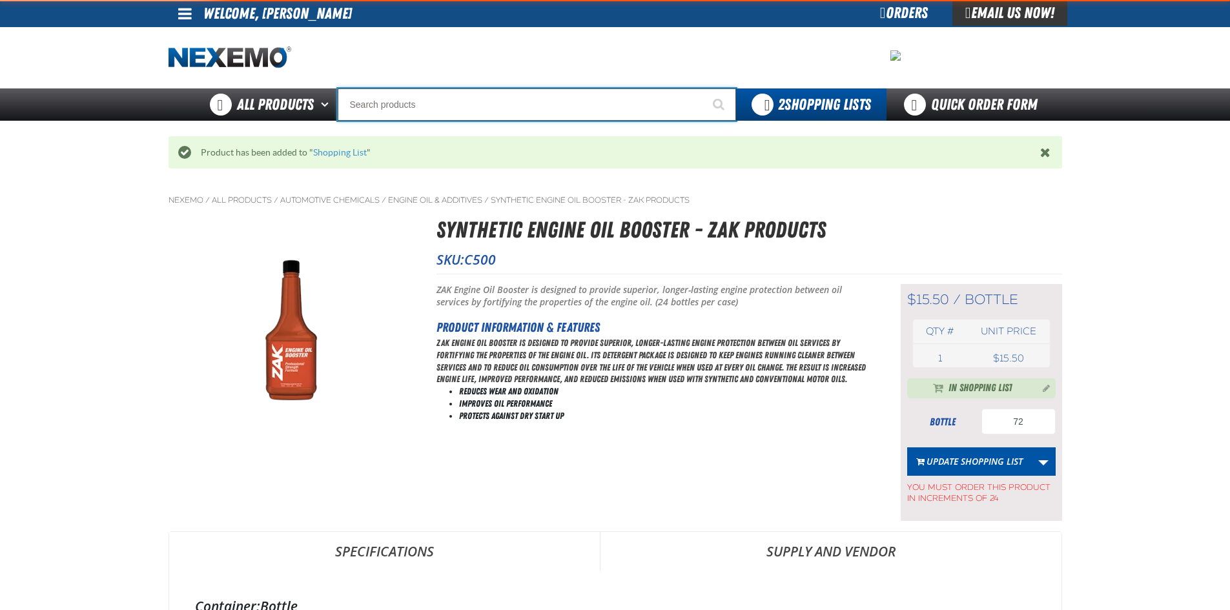
click at [424, 107] on input "Search" at bounding box center [537, 104] width 398 height 32
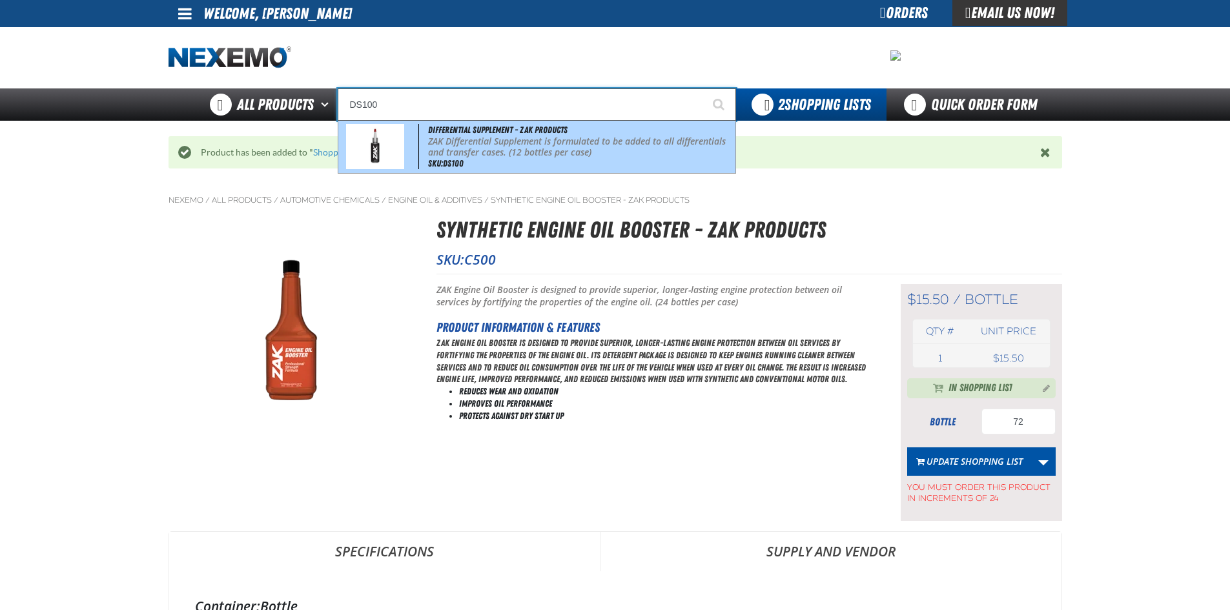
click at [420, 145] on div "Differential Supplement - ZAK Products ZAK Differential Supplement is formulate…" at bounding box center [536, 147] width 397 height 52
type input "Differential Supplement - ZAK Products"
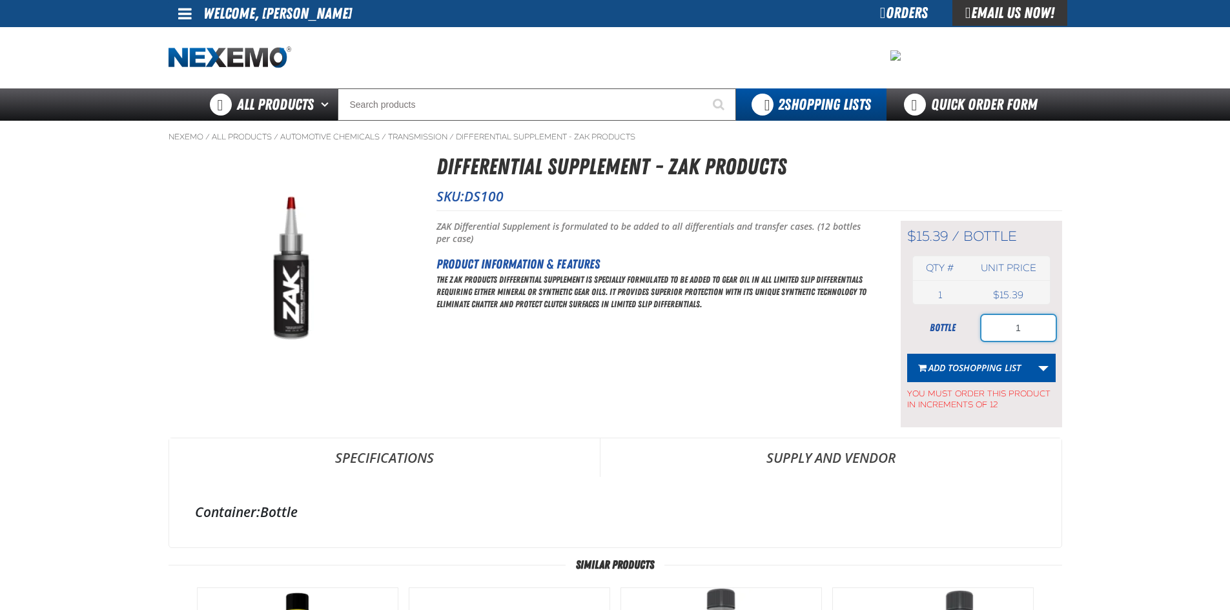
drag, startPoint x: 1042, startPoint y: 327, endPoint x: 1030, endPoint y: 309, distance: 21.5
click at [1039, 329] on input "1" at bounding box center [1018, 328] width 74 height 26
type input "12"
click at [980, 363] on span "Shopping List" at bounding box center [990, 367] width 62 height 12
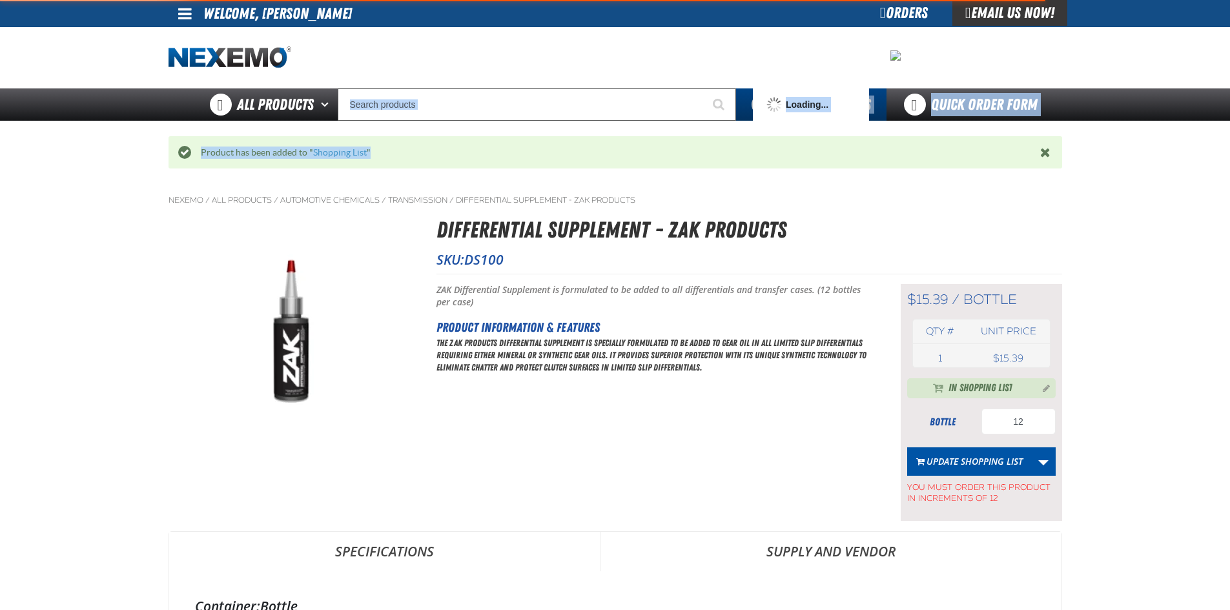
drag, startPoint x: 457, startPoint y: 119, endPoint x: 442, endPoint y: 113, distance: 16.5
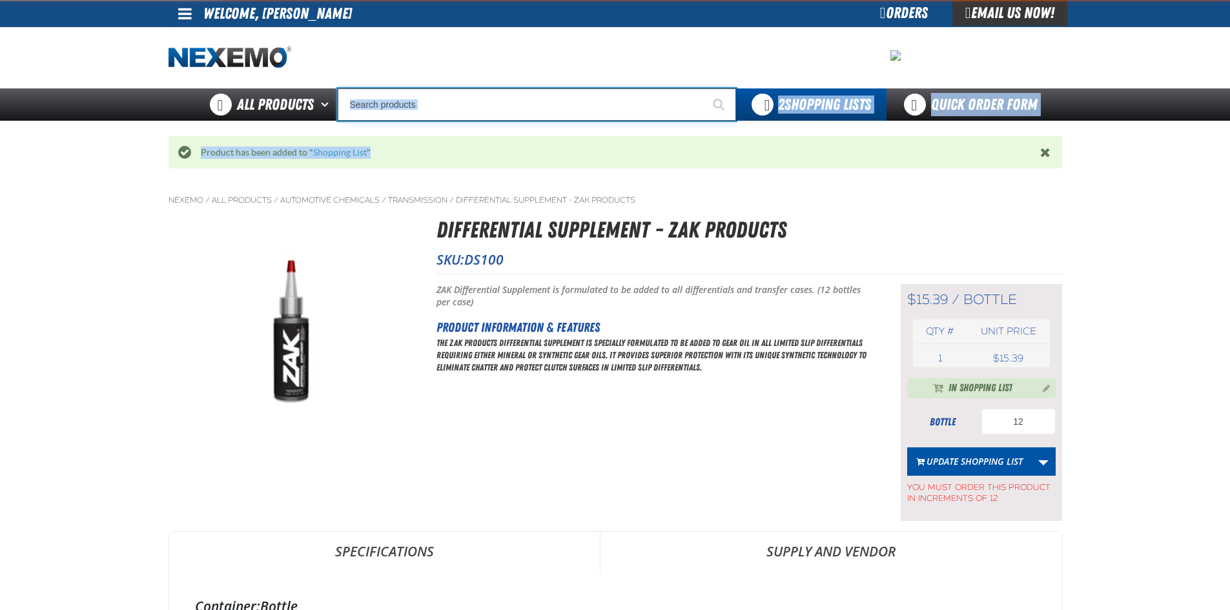
click at [434, 109] on input "Search" at bounding box center [537, 104] width 398 height 32
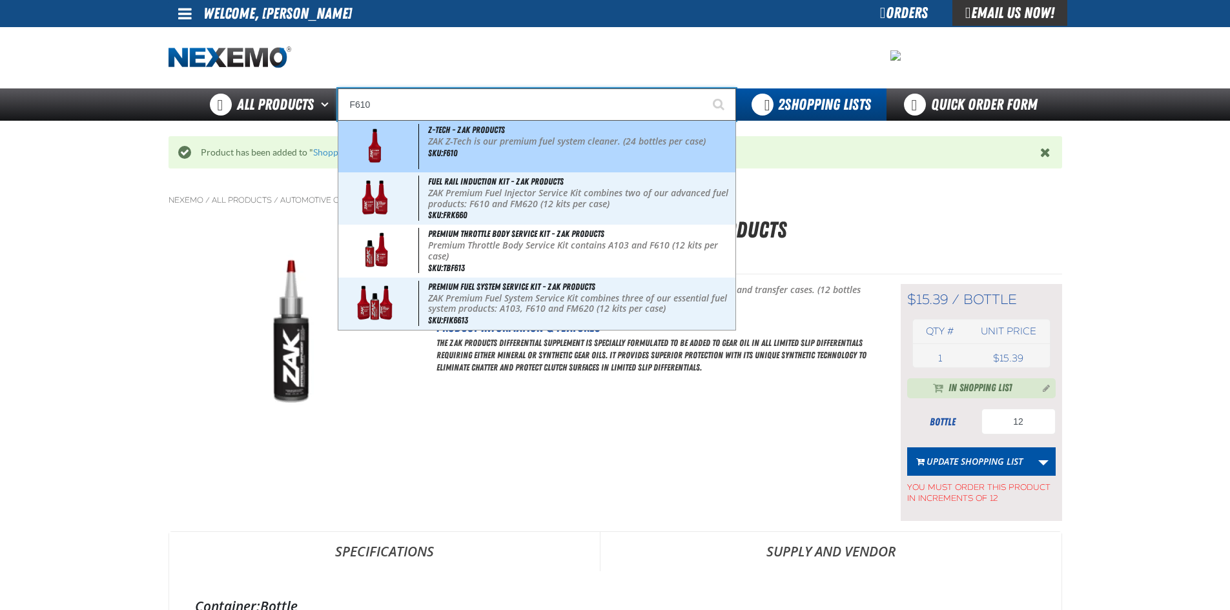
click at [429, 149] on span "SKU:F610" at bounding box center [443, 153] width 30 height 10
type input "Z-Tech - ZAK Products"
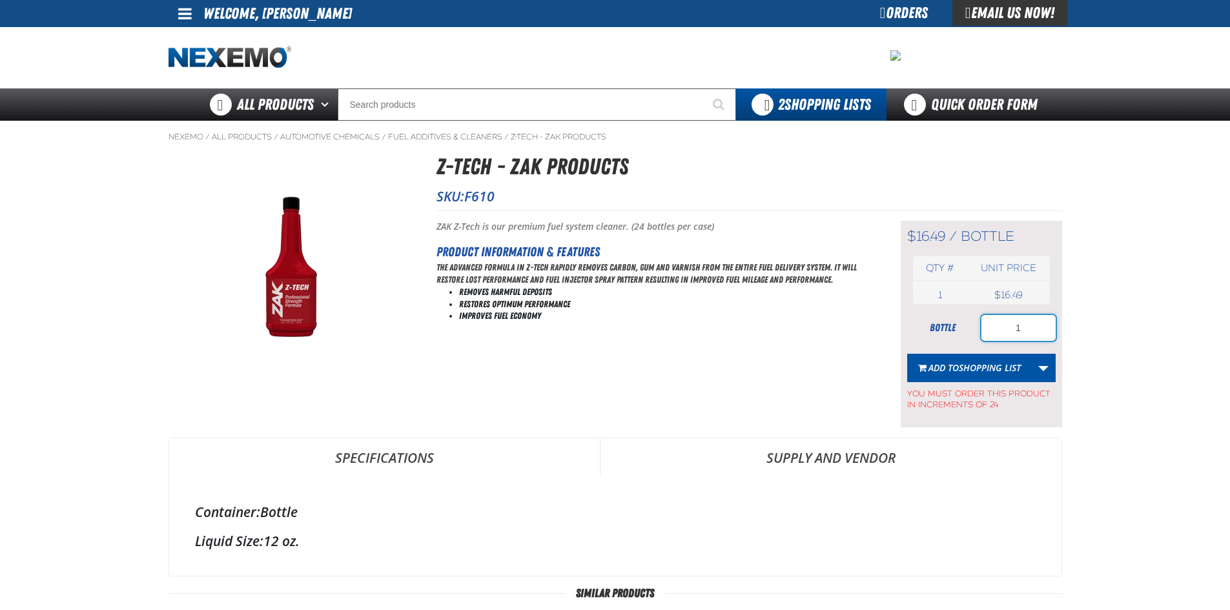
click at [1045, 327] on input "1" at bounding box center [1018, 328] width 74 height 26
type input "24"
click at [973, 363] on span "Shopping List" at bounding box center [990, 367] width 62 height 12
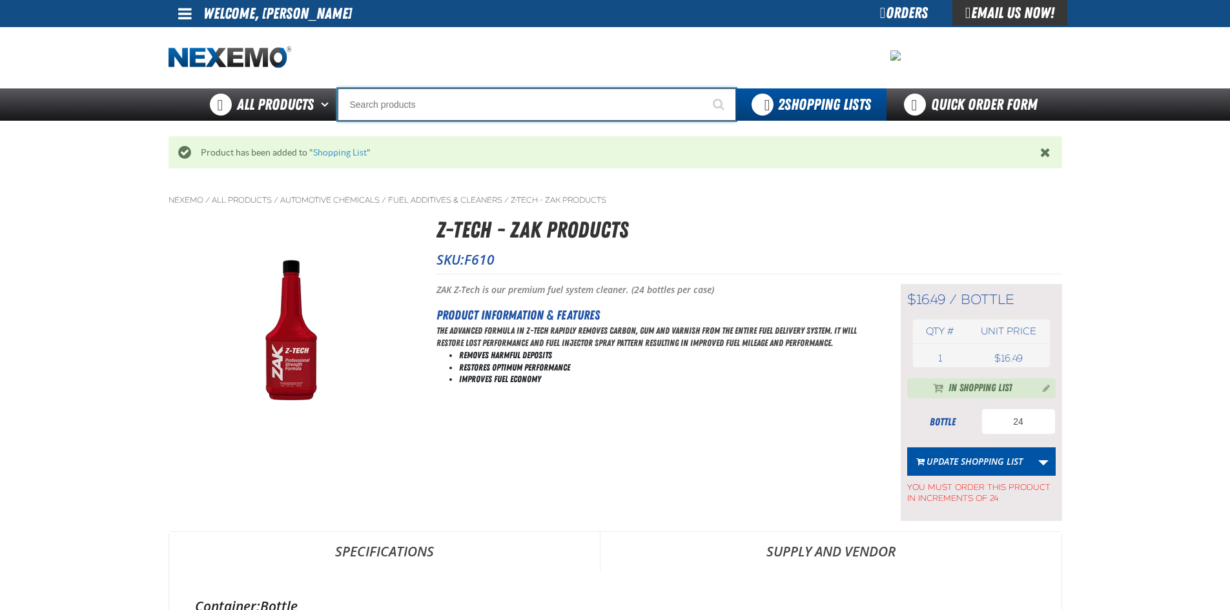
click at [424, 108] on input "Search" at bounding box center [537, 104] width 398 height 32
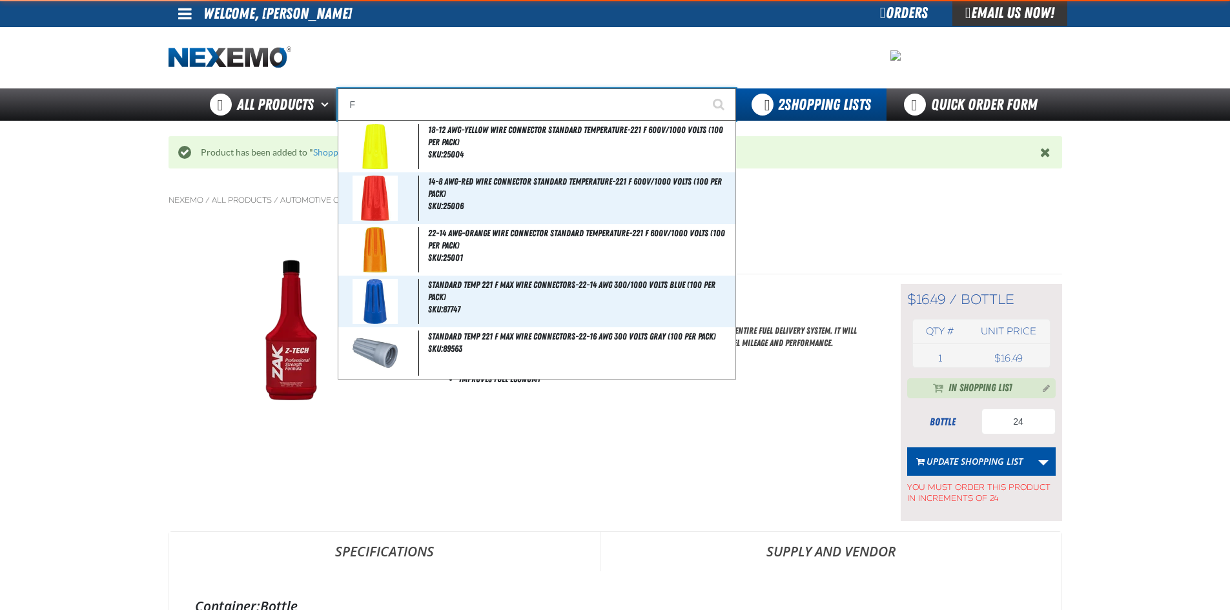
type input "FR"
type input "FROM"
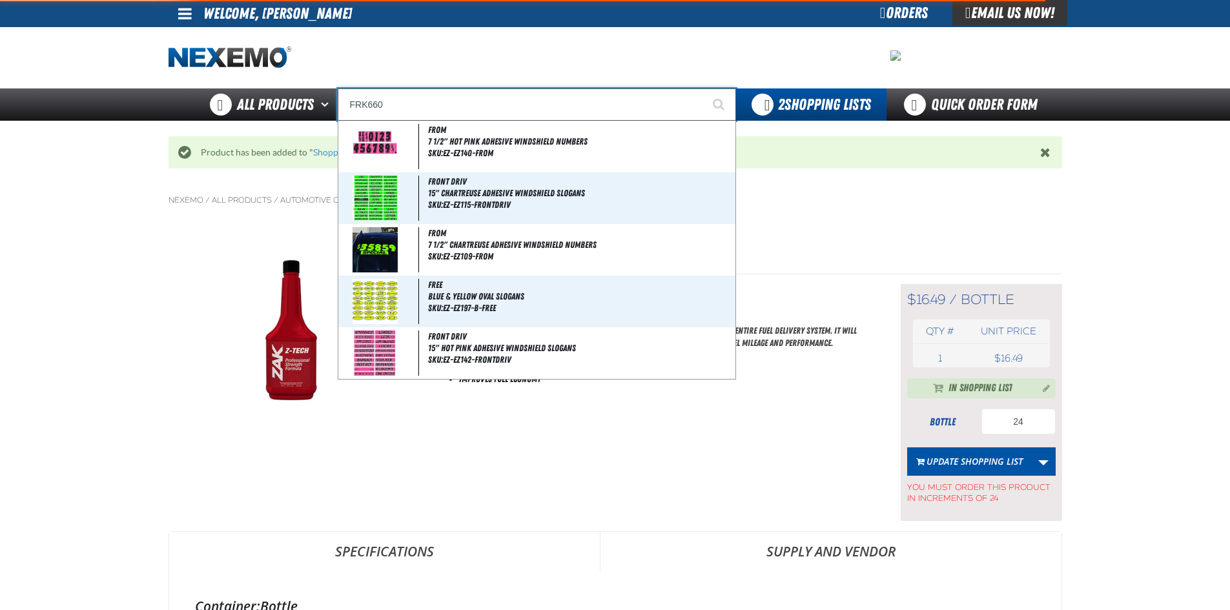
type input "FRK660"
click at [704, 88] on button "Start Searching" at bounding box center [720, 104] width 32 height 32
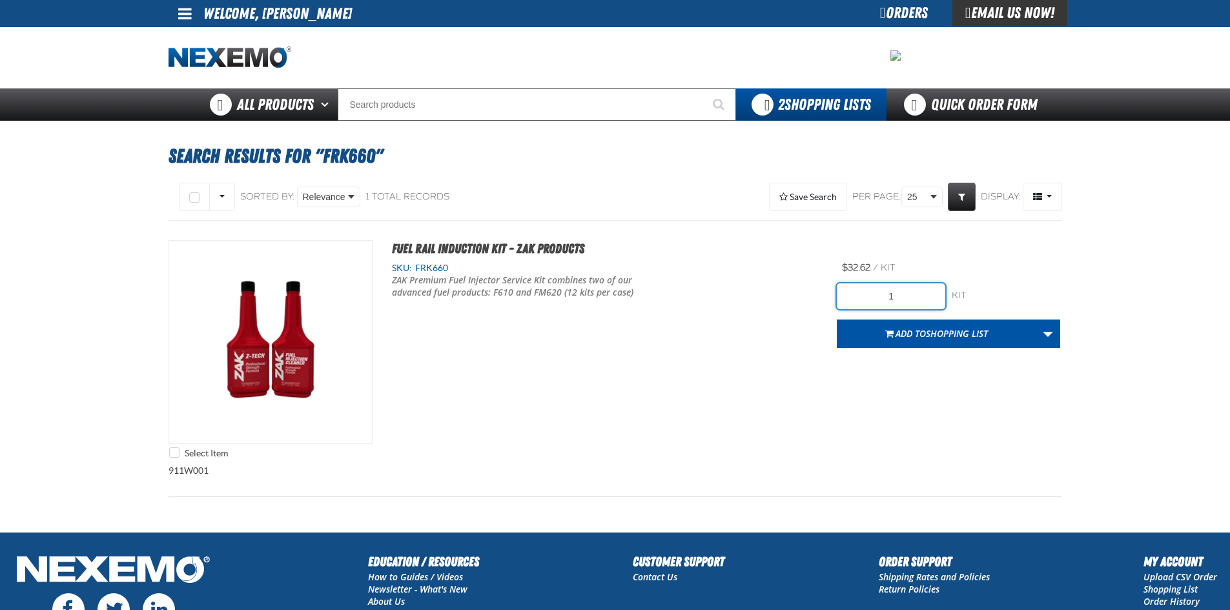
click at [907, 296] on input "1" at bounding box center [891, 296] width 108 height 26
type input "12"
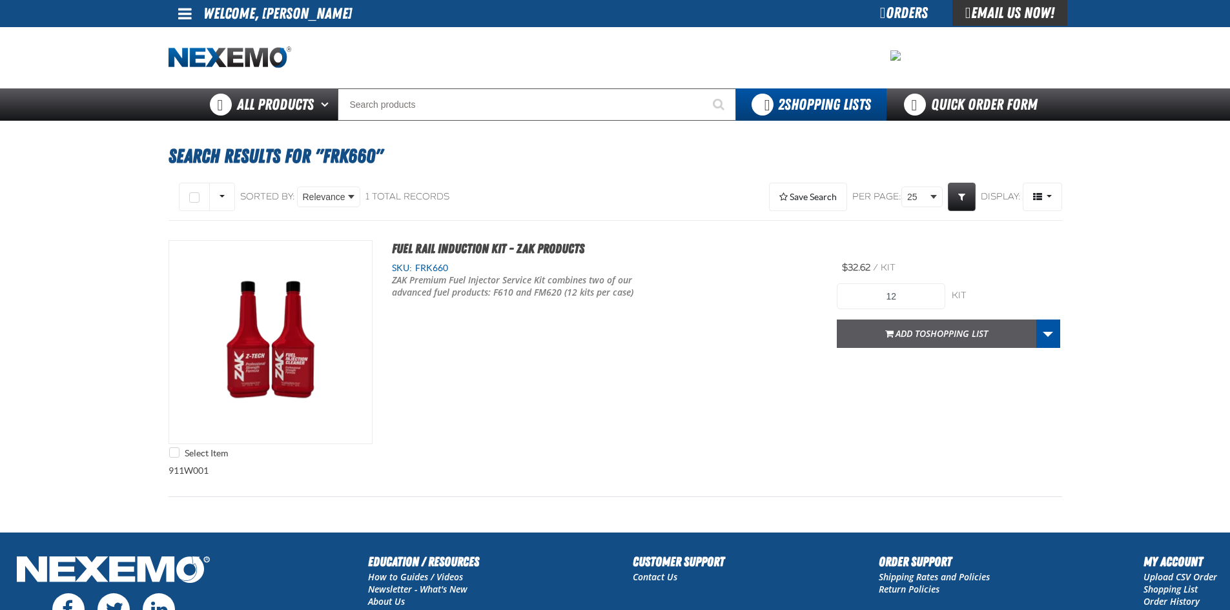
click at [911, 338] on span "Add to Shopping List" at bounding box center [941, 333] width 92 height 12
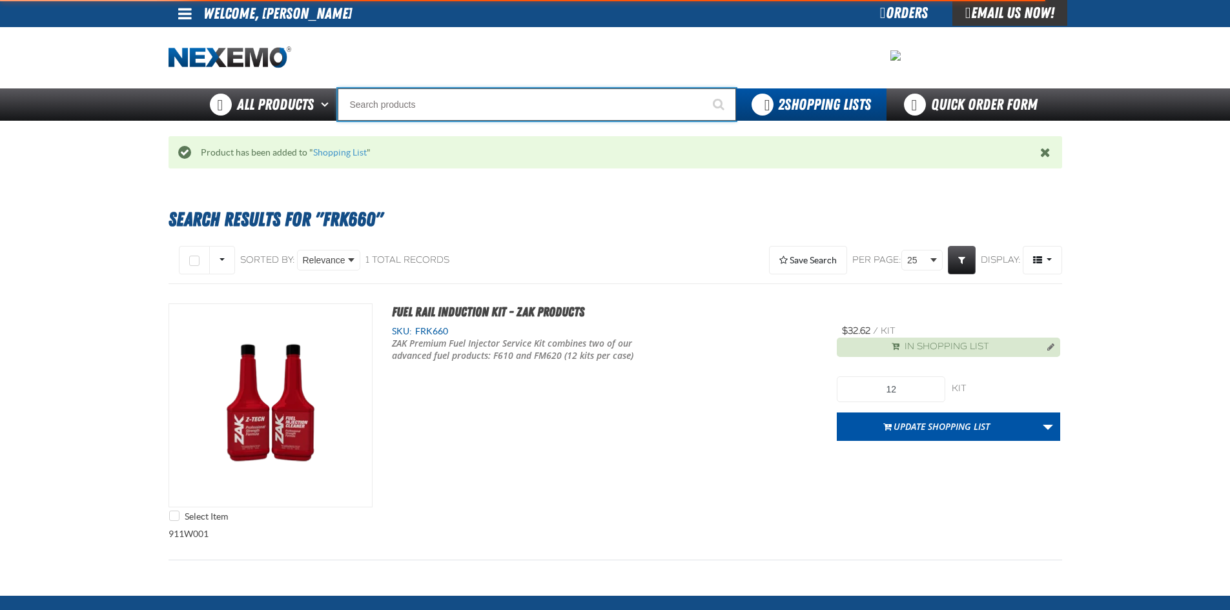
click at [387, 103] on input "Search" at bounding box center [537, 104] width 398 height 32
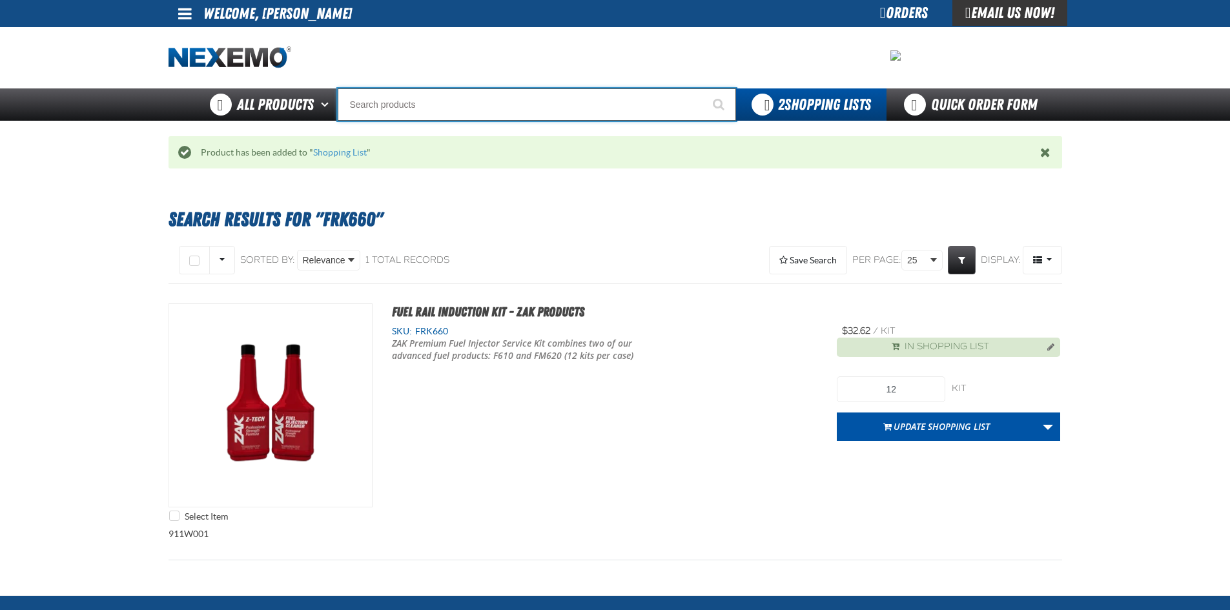
type input "R"
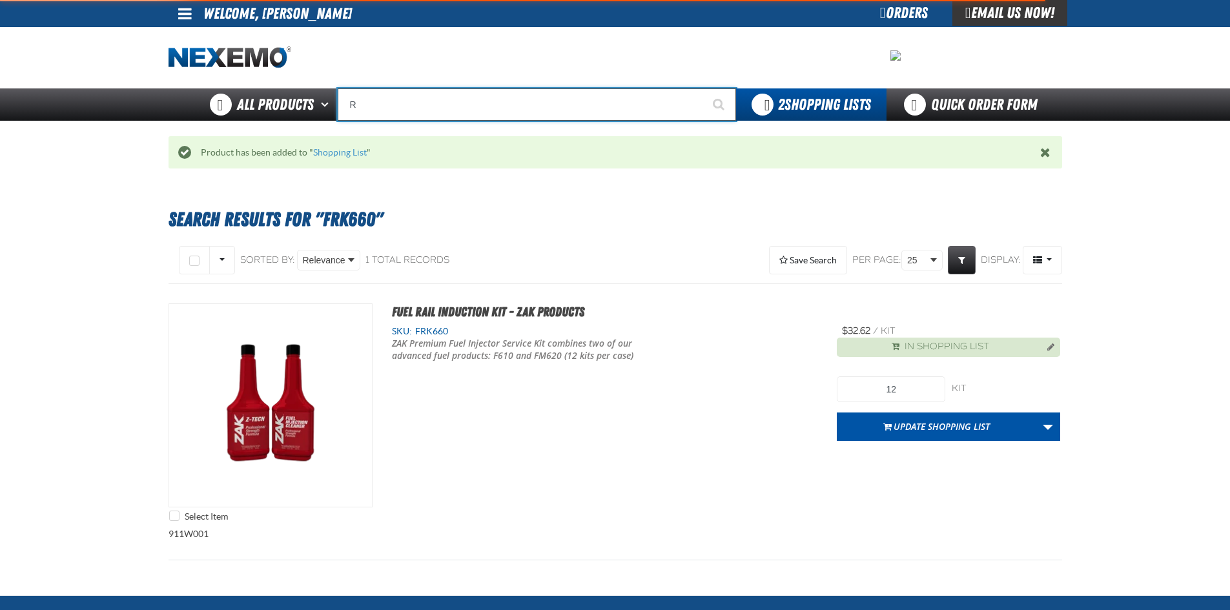
type input "ROADSIDE R"
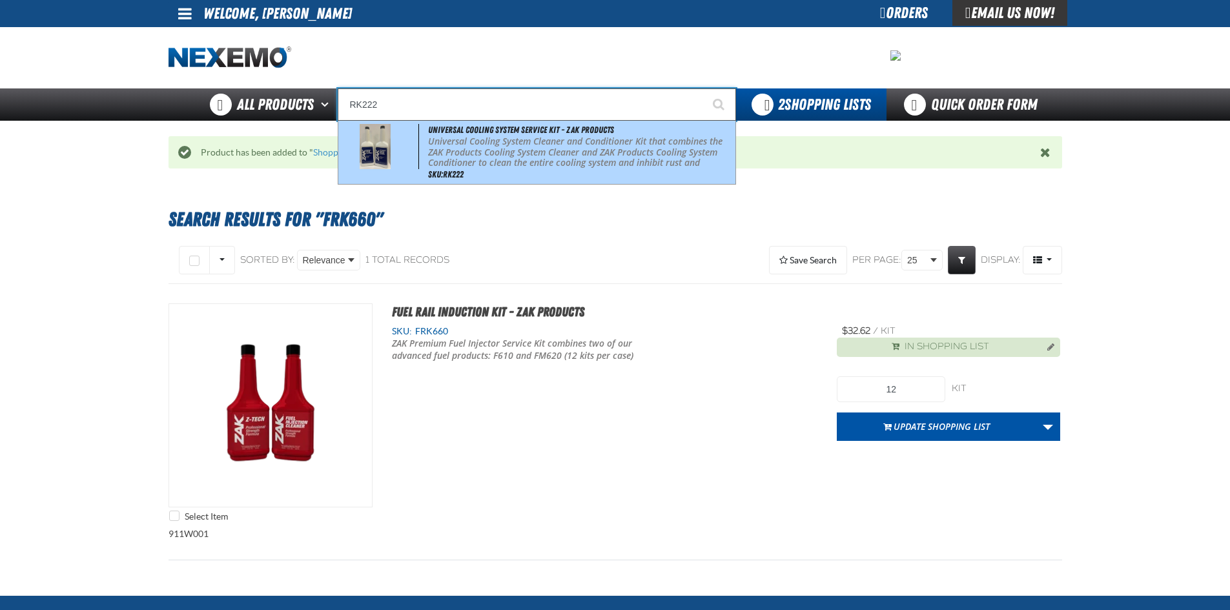
click at [475, 131] on span "Universal Cooling System Service Kit - ZAK Products" at bounding box center [521, 130] width 186 height 10
type input "Universal Cooling System Service Kit - ZAK Products"
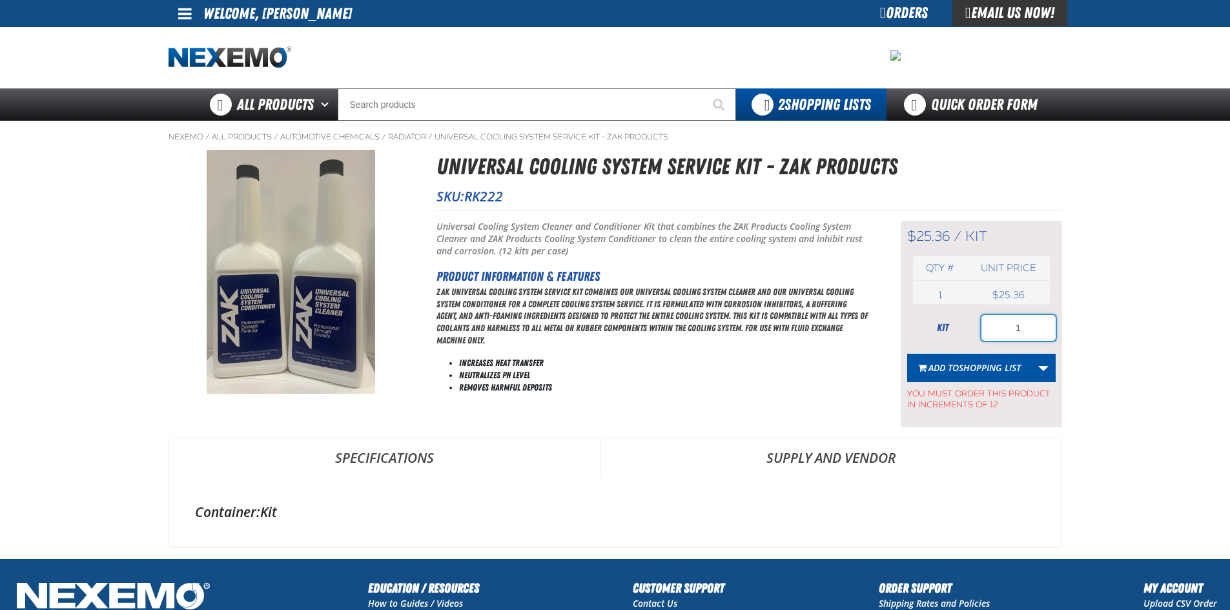
click at [1035, 318] on input "1" at bounding box center [1018, 328] width 74 height 26
type input "12"
drag, startPoint x: 979, startPoint y: 371, endPoint x: 975, endPoint y: 356, distance: 15.5
click at [980, 371] on span "Shopping List" at bounding box center [990, 367] width 62 height 12
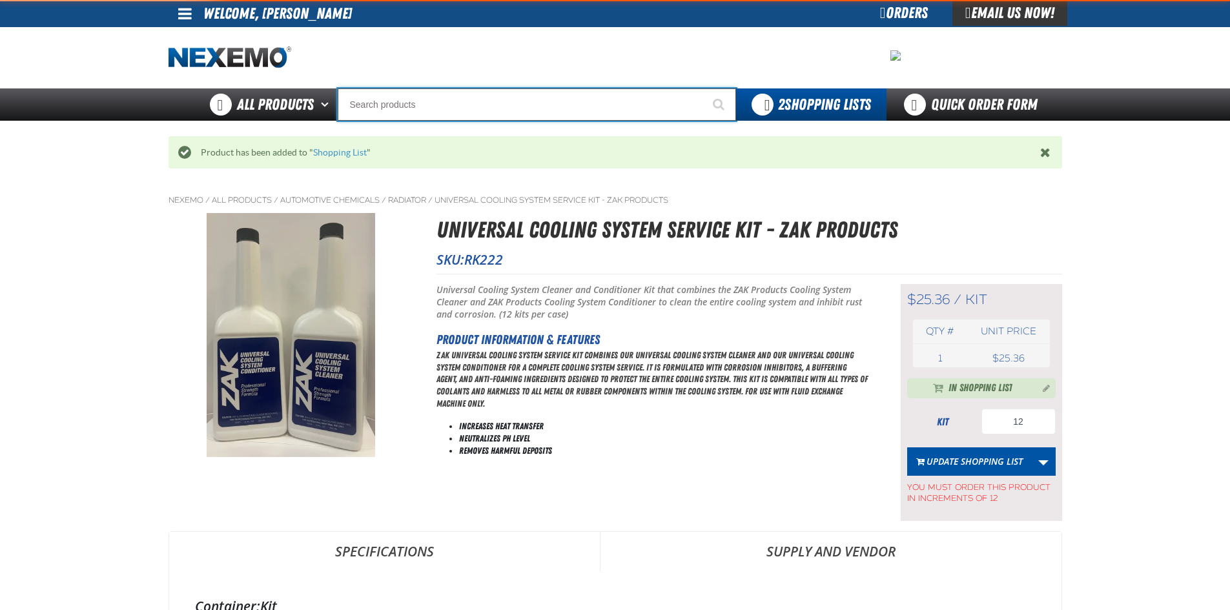
click at [380, 112] on input "Search" at bounding box center [537, 104] width 398 height 32
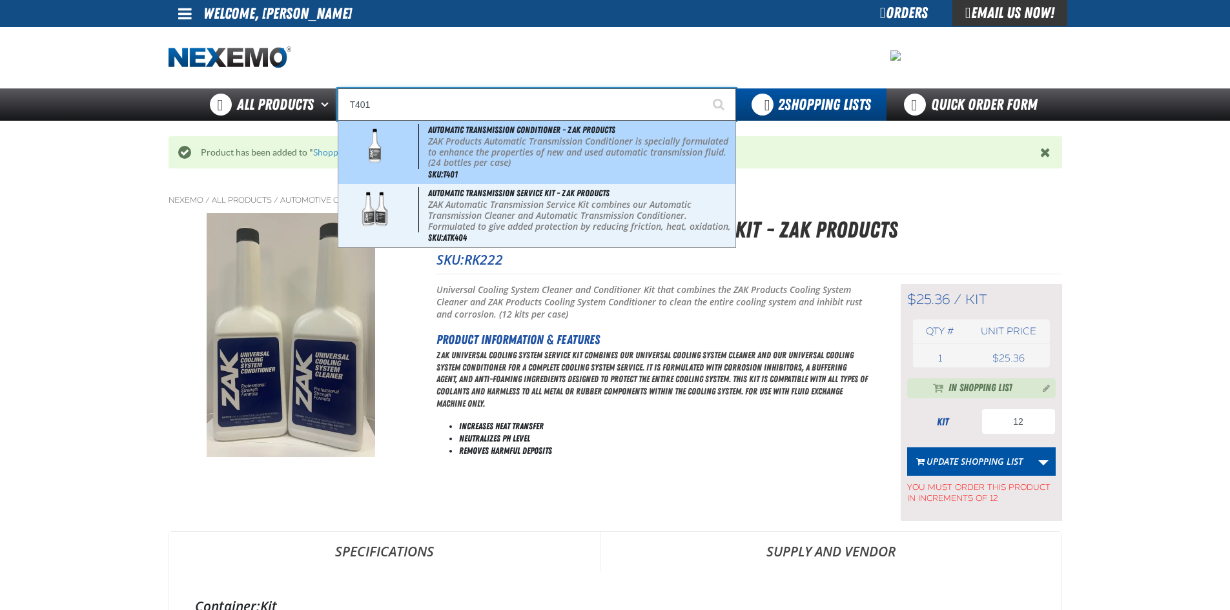
click at [368, 165] on img at bounding box center [374, 146] width 59 height 45
type input "Automatic Transmission Conditioner - ZAK Products"
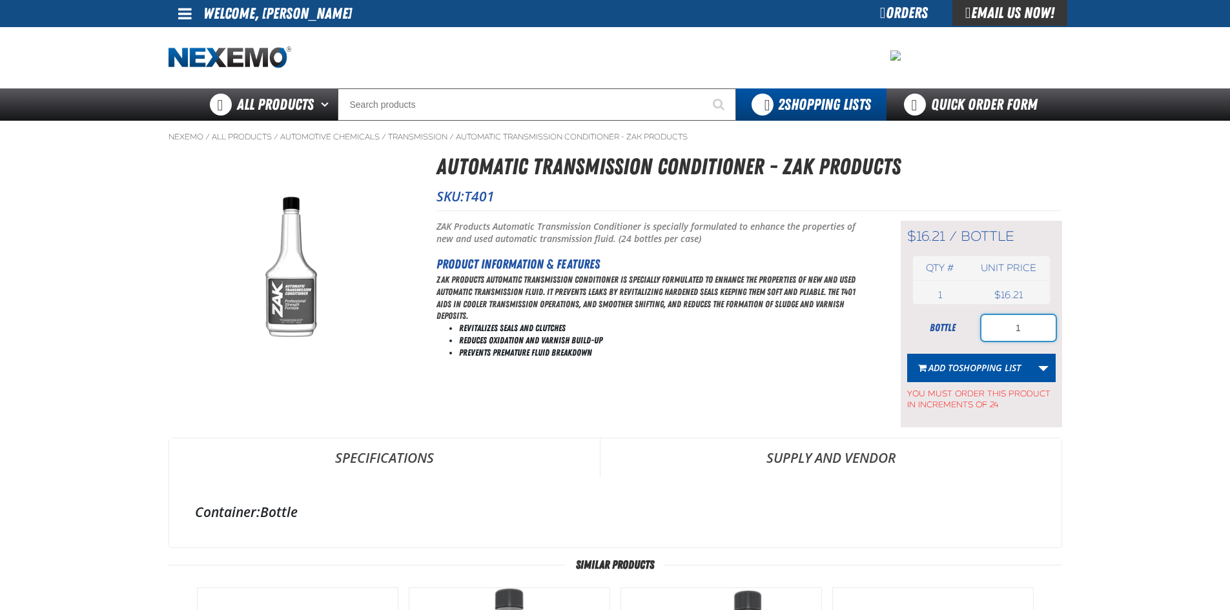
click at [1036, 332] on input "1" at bounding box center [1018, 328] width 74 height 26
type input "24"
click at [957, 359] on button "Add to Shopping List" at bounding box center [969, 368] width 125 height 28
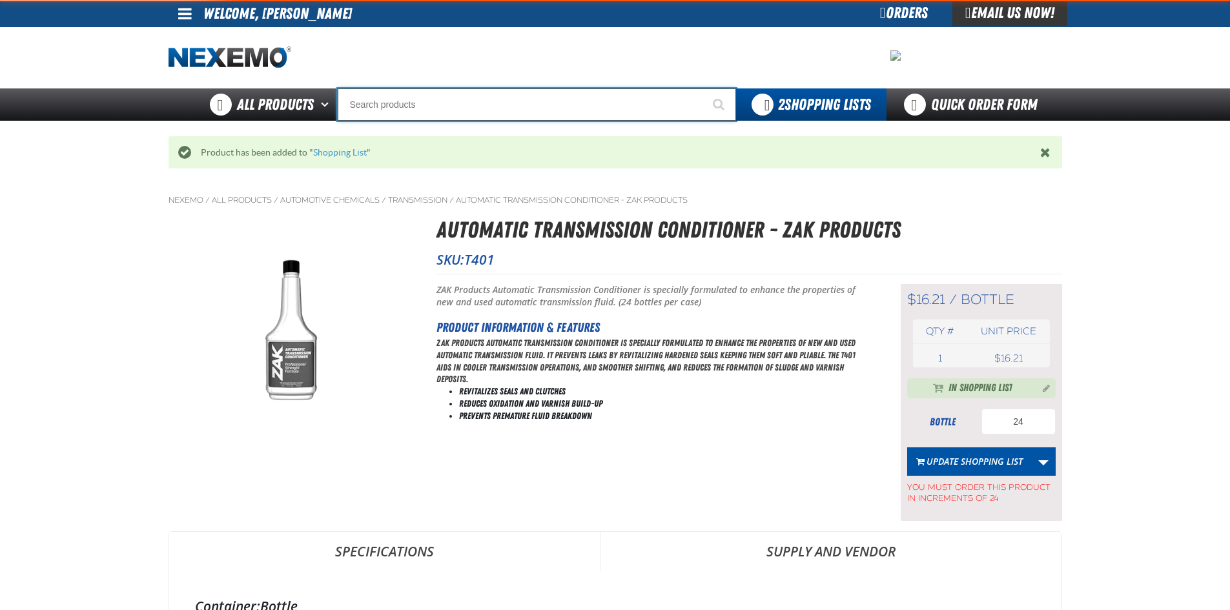
click at [436, 97] on input "Search" at bounding box center [537, 104] width 398 height 32
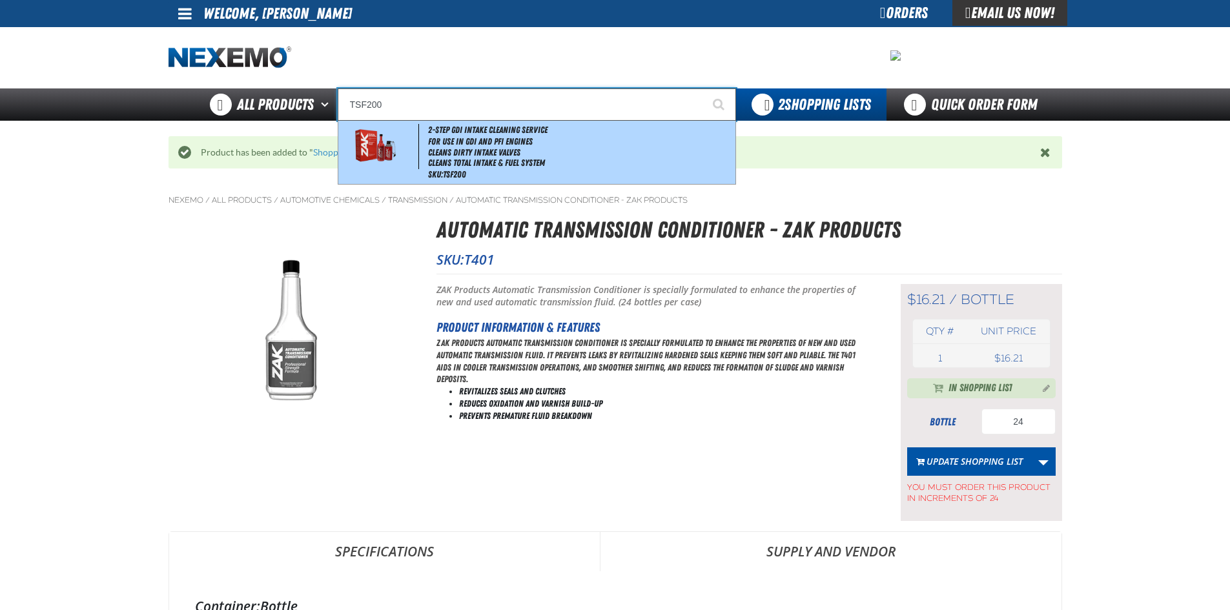
click at [526, 128] on span "2-Step GDI Intake Cleaning Service" at bounding box center [487, 130] width 119 height 10
type input "2-Step GDI Intake Cleaning Service"
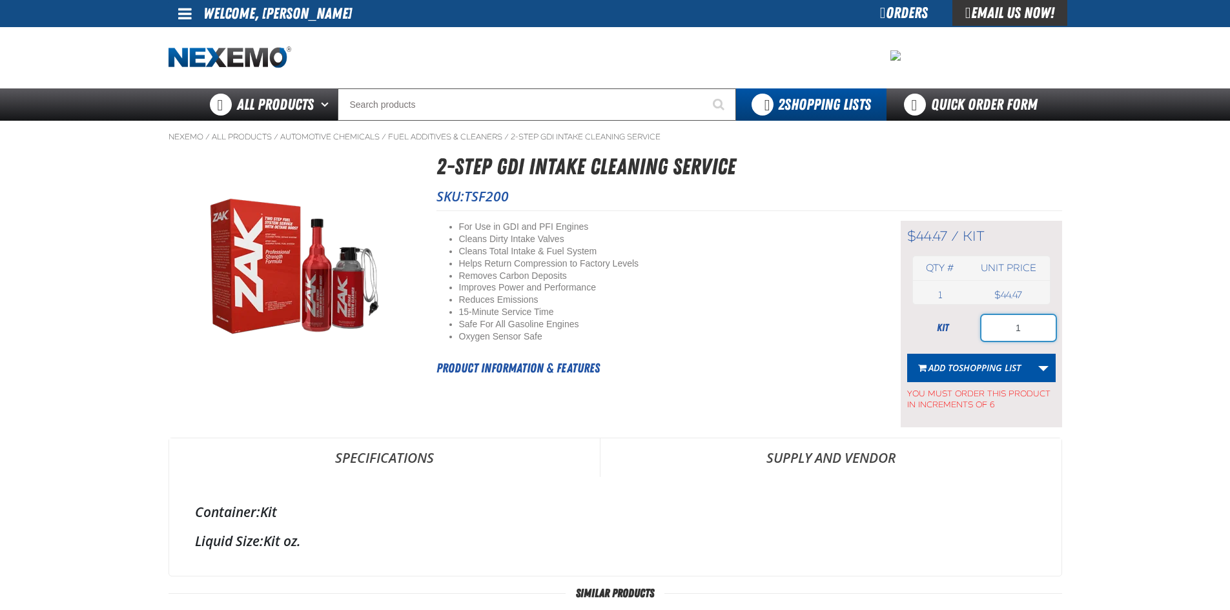
click at [1039, 326] on input "1" at bounding box center [1018, 328] width 74 height 26
type input "18"
drag, startPoint x: 963, startPoint y: 369, endPoint x: 966, endPoint y: 355, distance: 14.4
click at [966, 369] on span "Shopping List" at bounding box center [990, 367] width 62 height 12
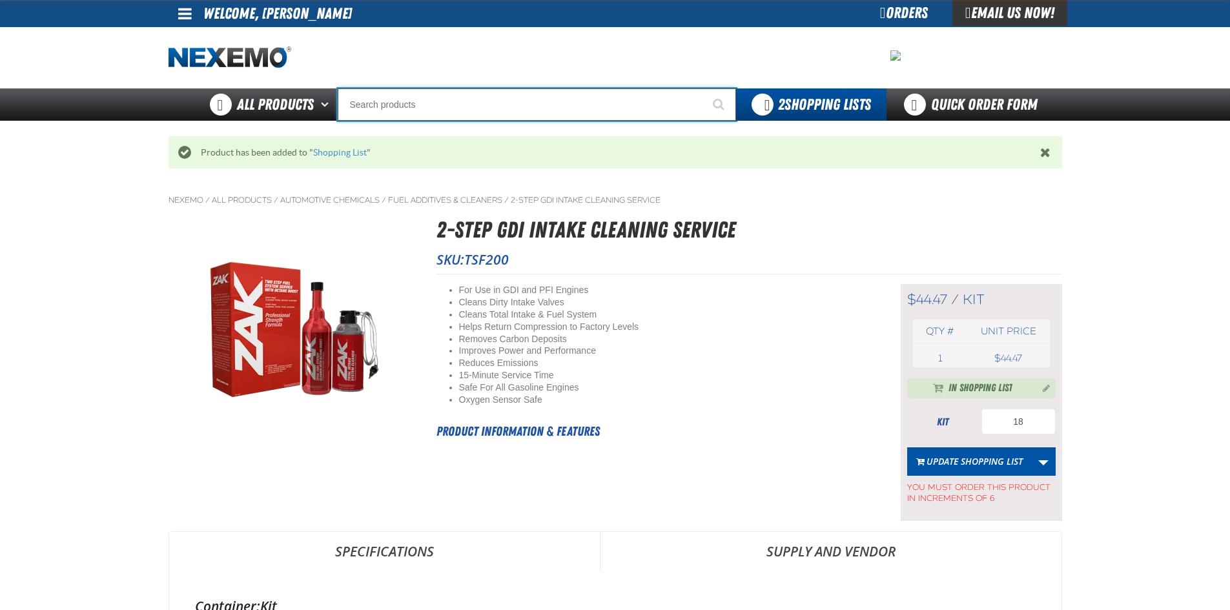
click at [380, 113] on input "Search" at bounding box center [537, 104] width 398 height 32
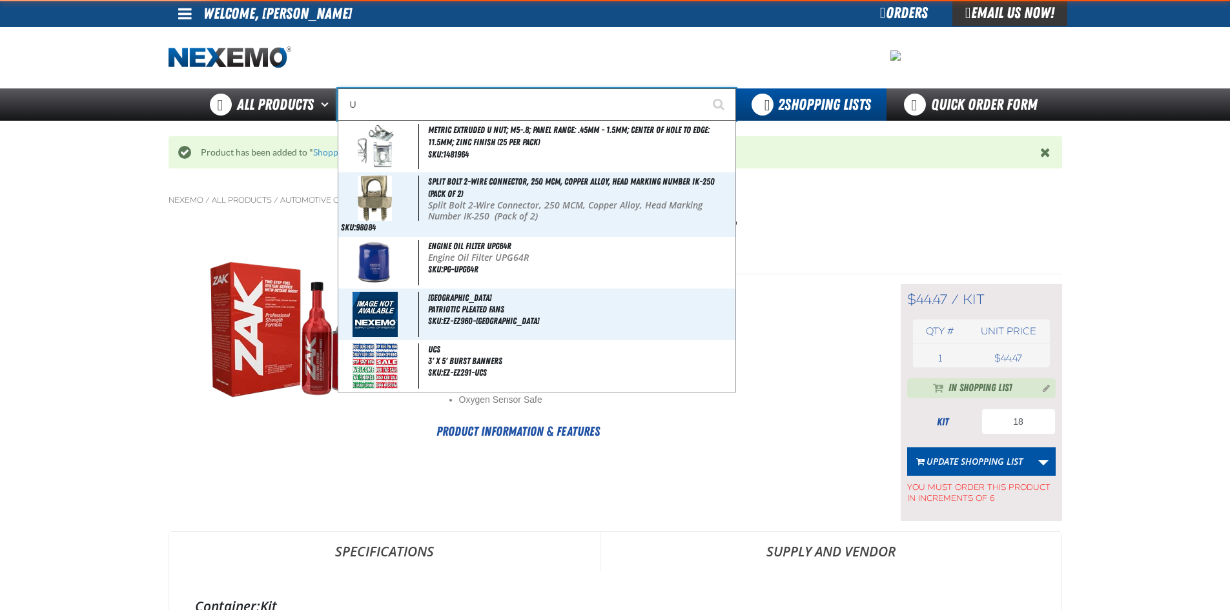
type input "UC"
type input "UC RED"
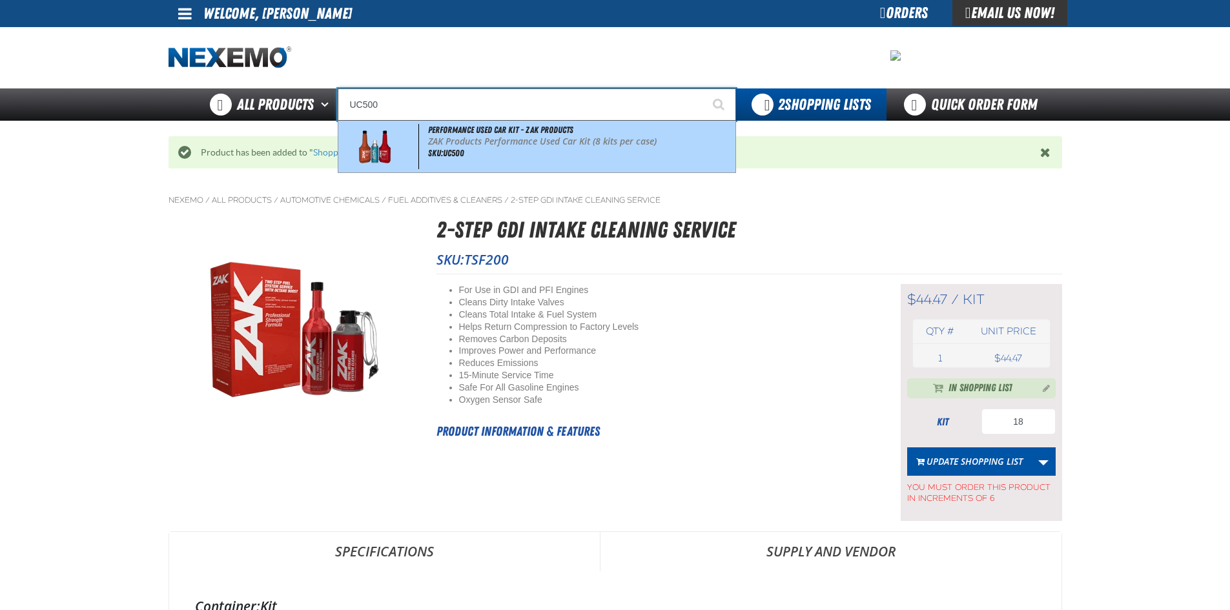
click at [417, 156] on div "Performance Used Car Kit - ZAK Products ZAK Products Performance Used Car Kit (…" at bounding box center [536, 147] width 397 height 52
type input "Performance Used Car Kit - ZAK Products"
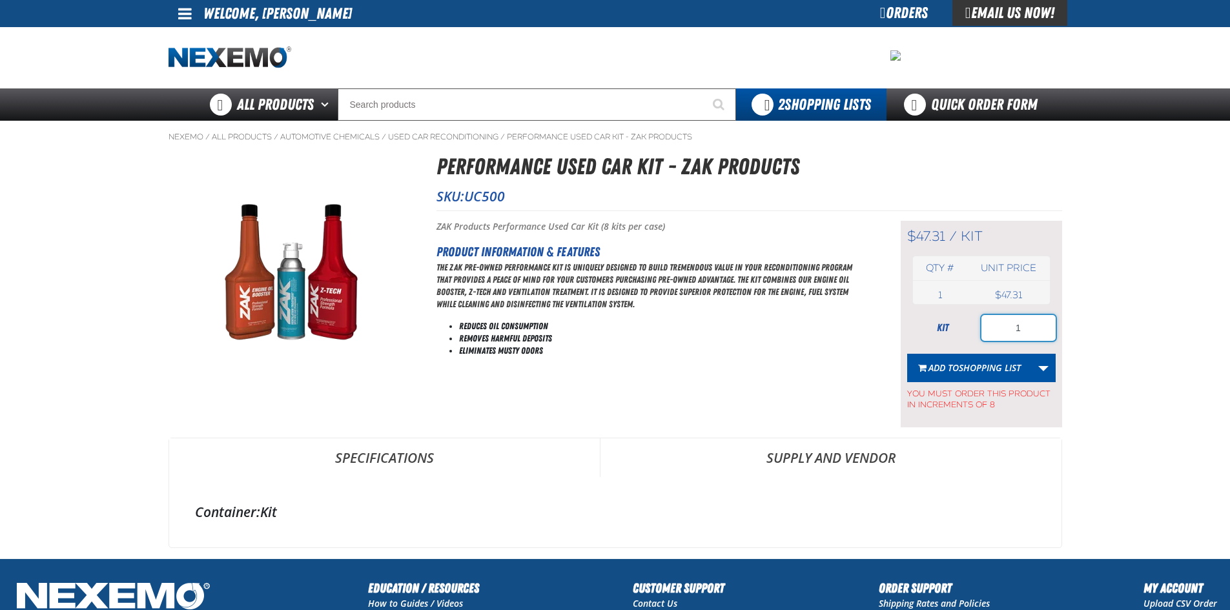
click at [1031, 329] on input "1" at bounding box center [1018, 328] width 74 height 26
type input "40"
click at [945, 372] on span "Add to Shopping List" at bounding box center [974, 367] width 92 height 12
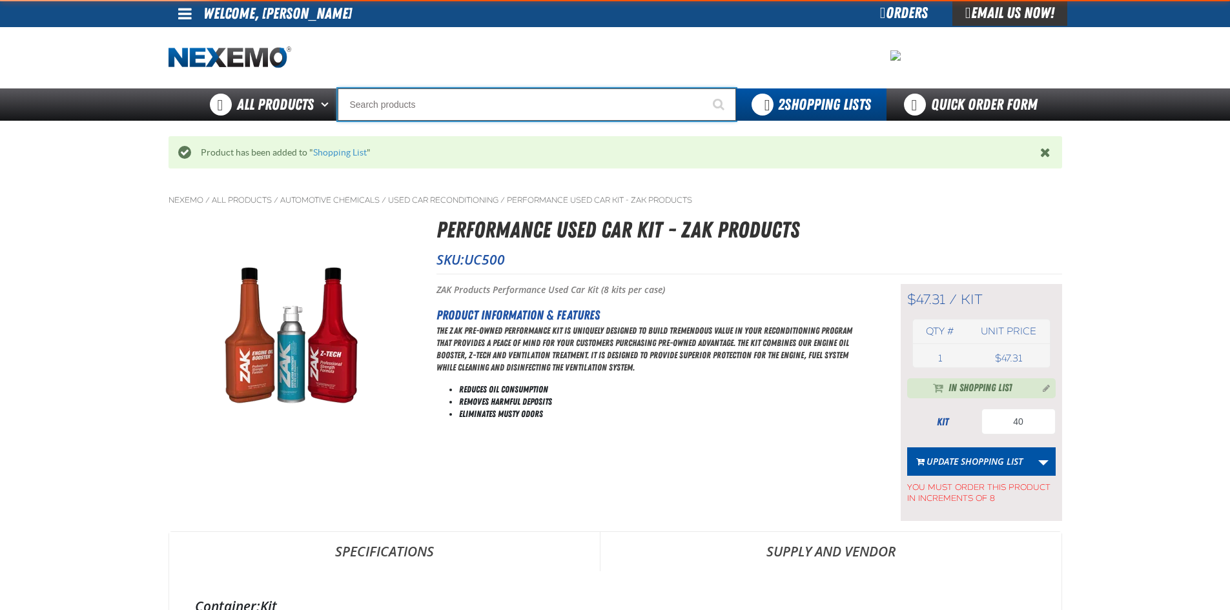
click at [411, 111] on input "Search" at bounding box center [537, 104] width 398 height 32
type input "TB"
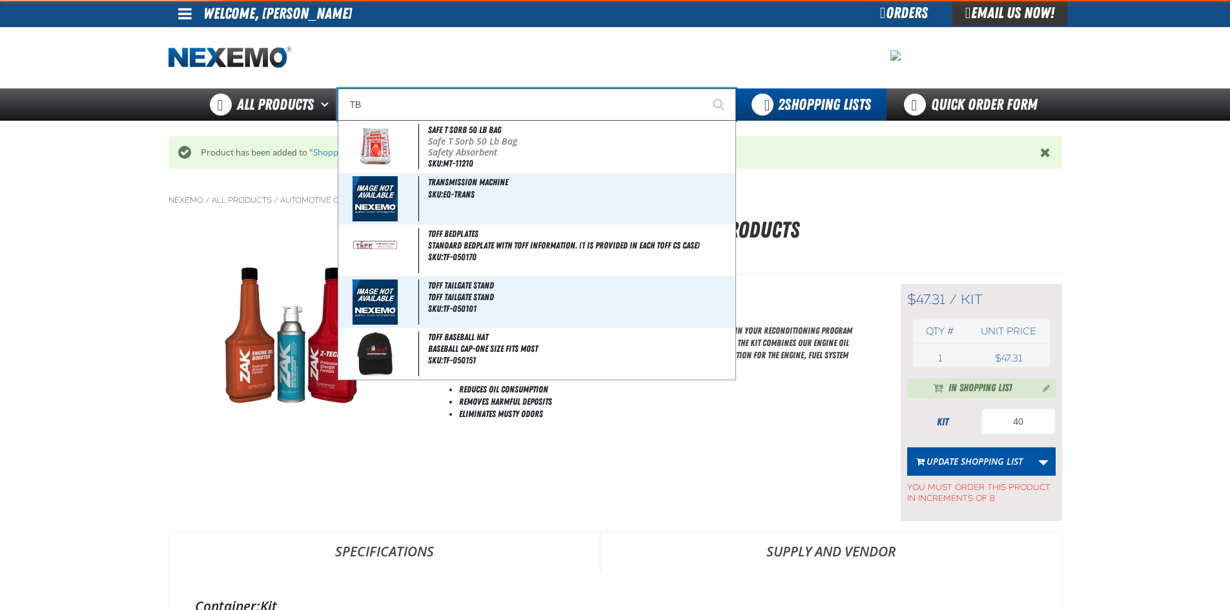
type input "TB Fresh (32 oz bottle)"
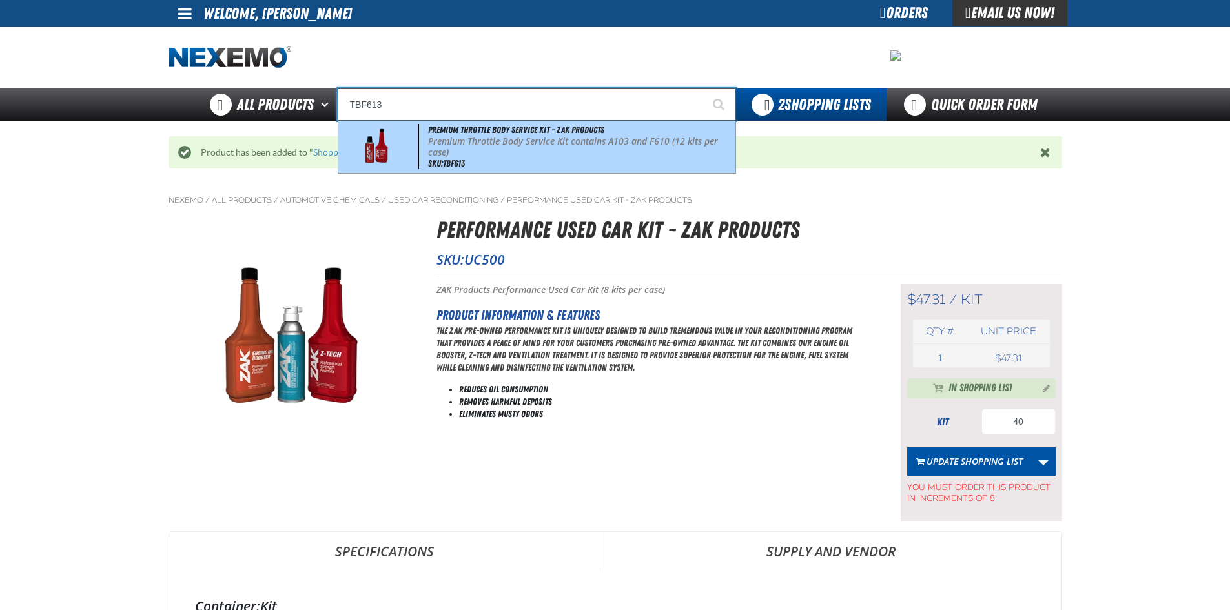
click at [396, 134] on img at bounding box center [374, 146] width 59 height 45
type input "Premium Throttle Body Service Kit - ZAK Products"
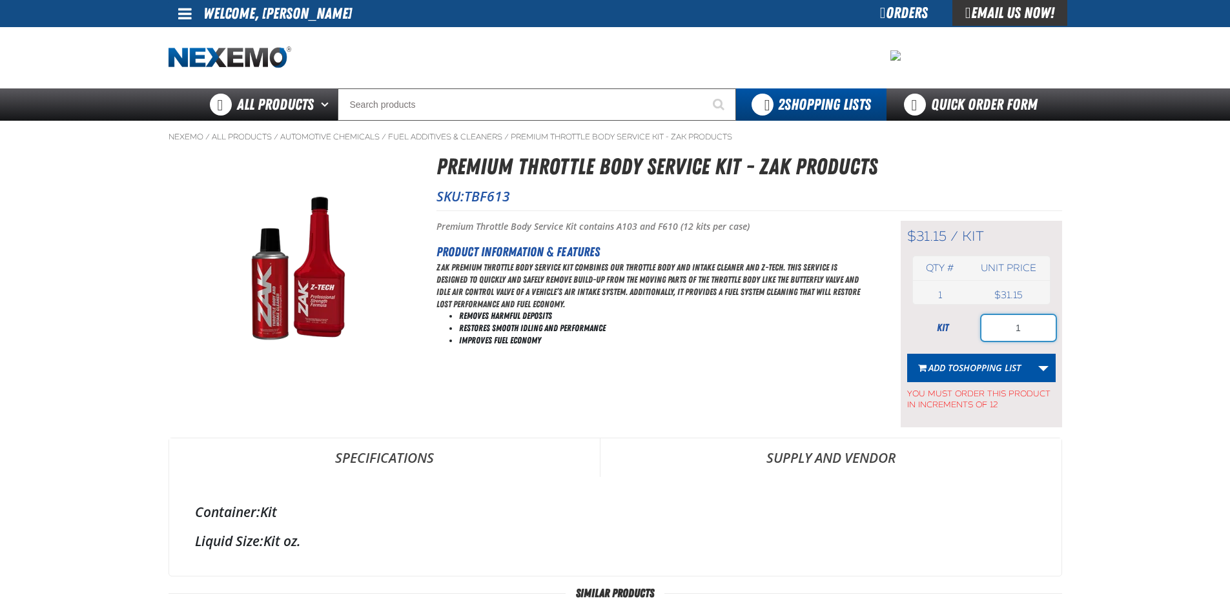
drag, startPoint x: 1035, startPoint y: 328, endPoint x: 1033, endPoint y: 321, distance: 7.2
click at [1037, 328] on input "1" at bounding box center [1018, 328] width 74 height 26
type input "24"
click at [955, 363] on span "Add to Shopping List" at bounding box center [974, 367] width 92 height 12
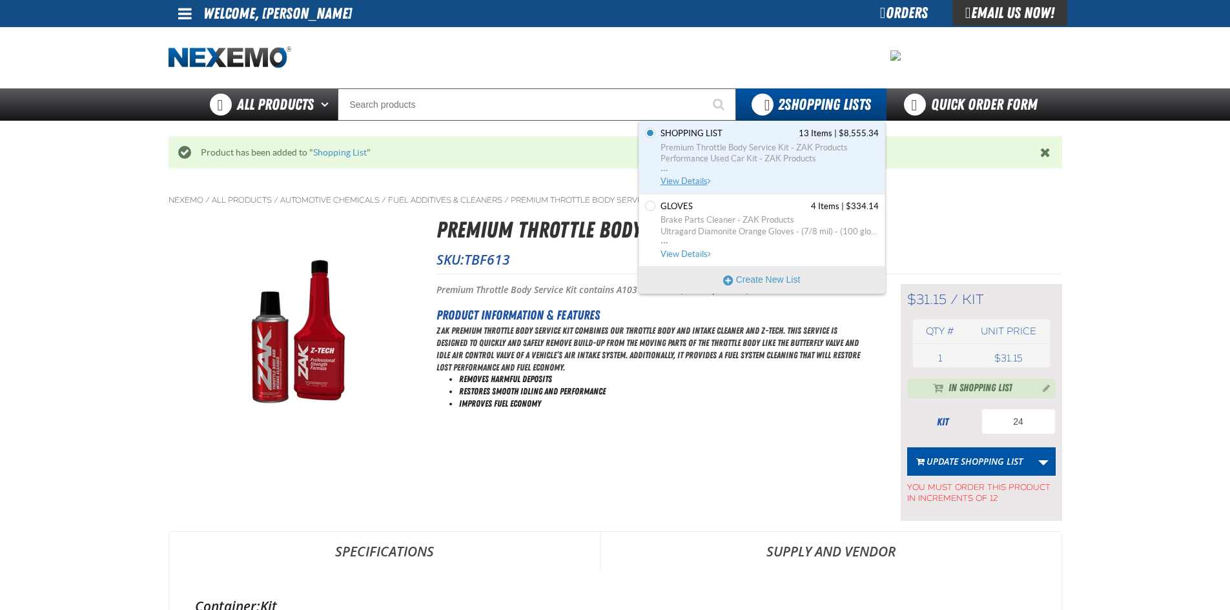
click at [687, 156] on span "Performance Used Car Kit - ZAK Products" at bounding box center [769, 159] width 218 height 12
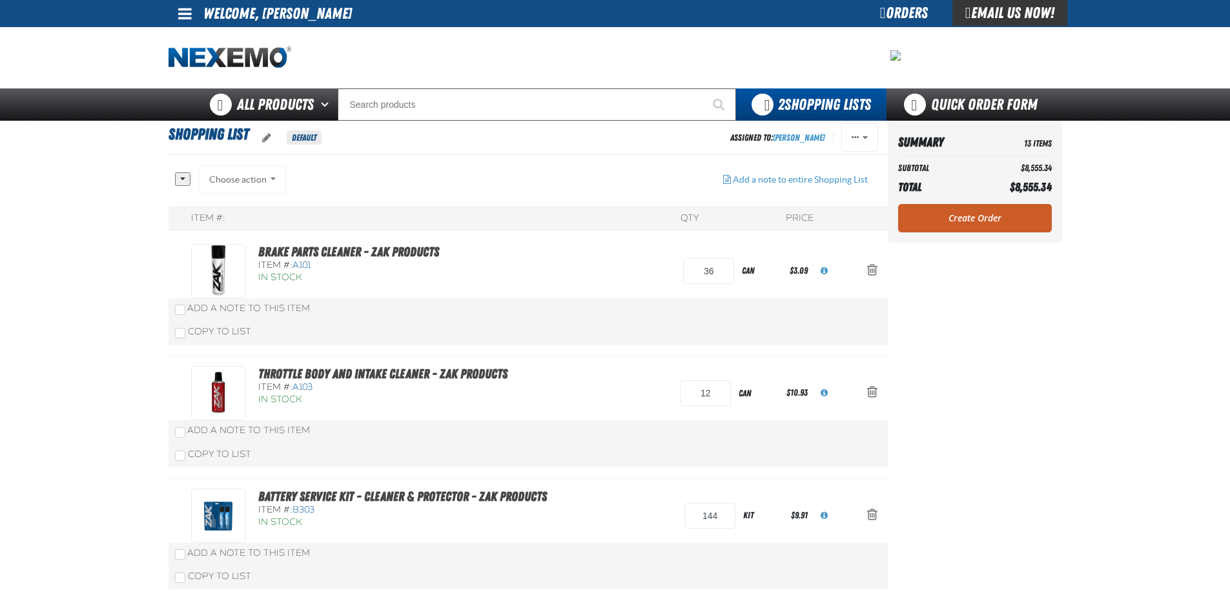
click at [947, 217] on link "Create Order" at bounding box center [975, 218] width 154 height 28
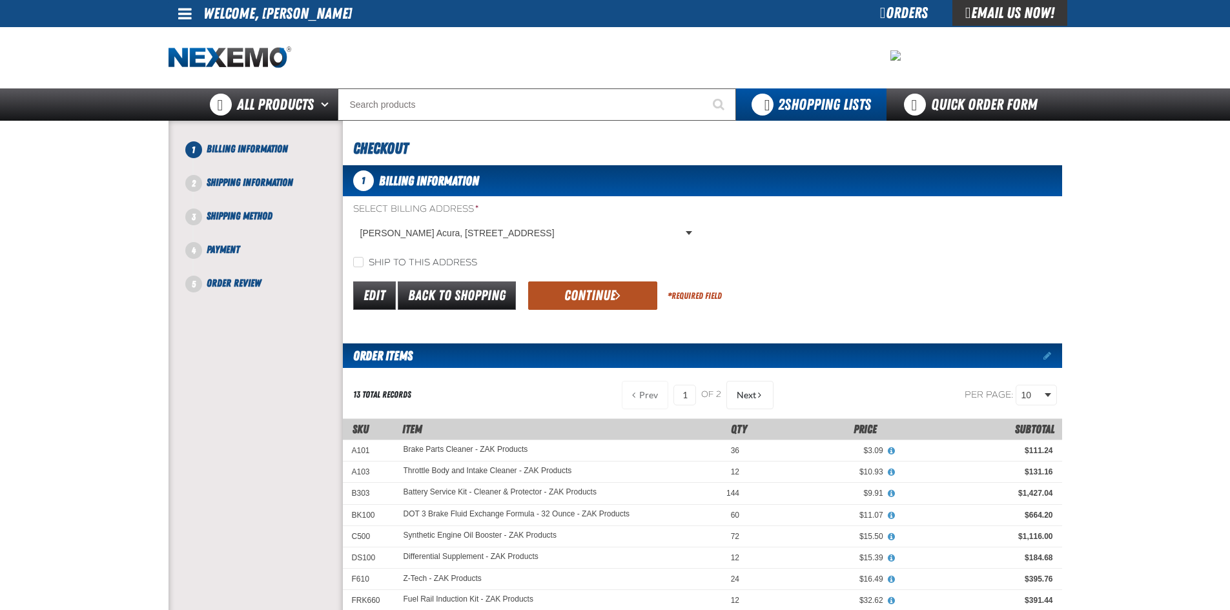
click at [578, 295] on button "Continue" at bounding box center [592, 295] width 129 height 28
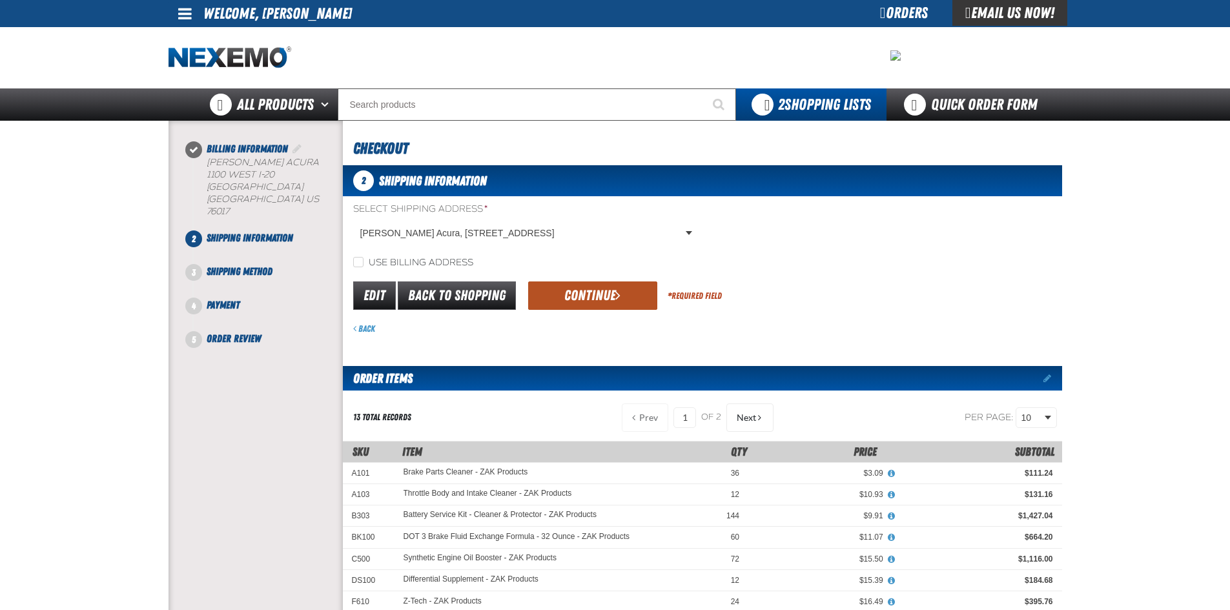
click at [562, 290] on button "Continue" at bounding box center [592, 295] width 129 height 28
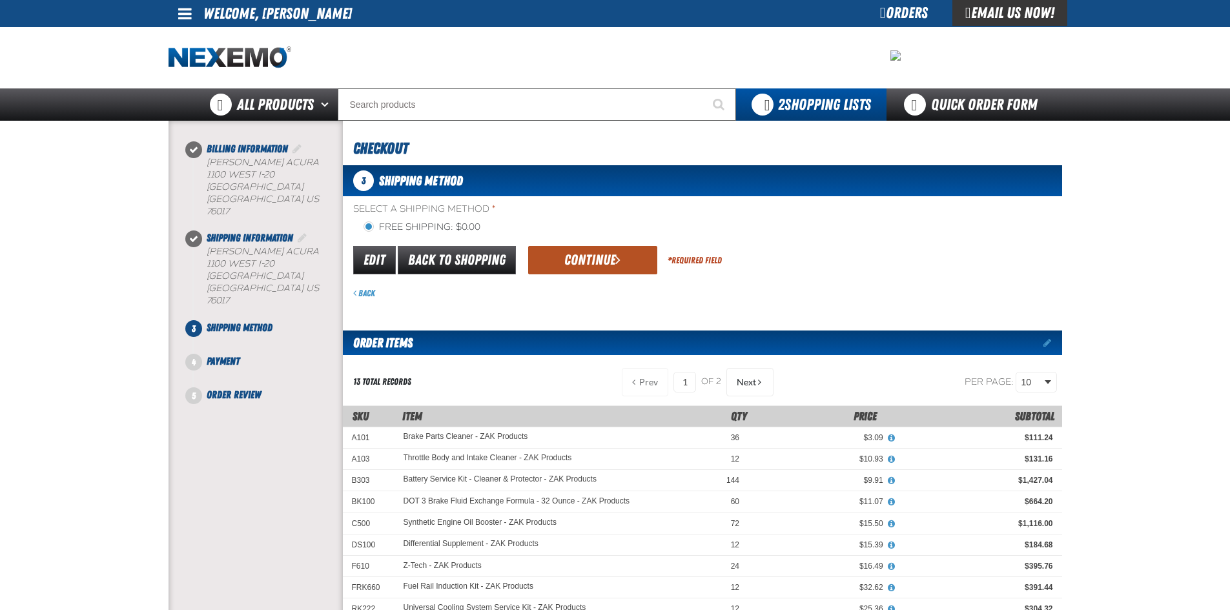
click at [539, 273] on button "Continue" at bounding box center [592, 260] width 129 height 28
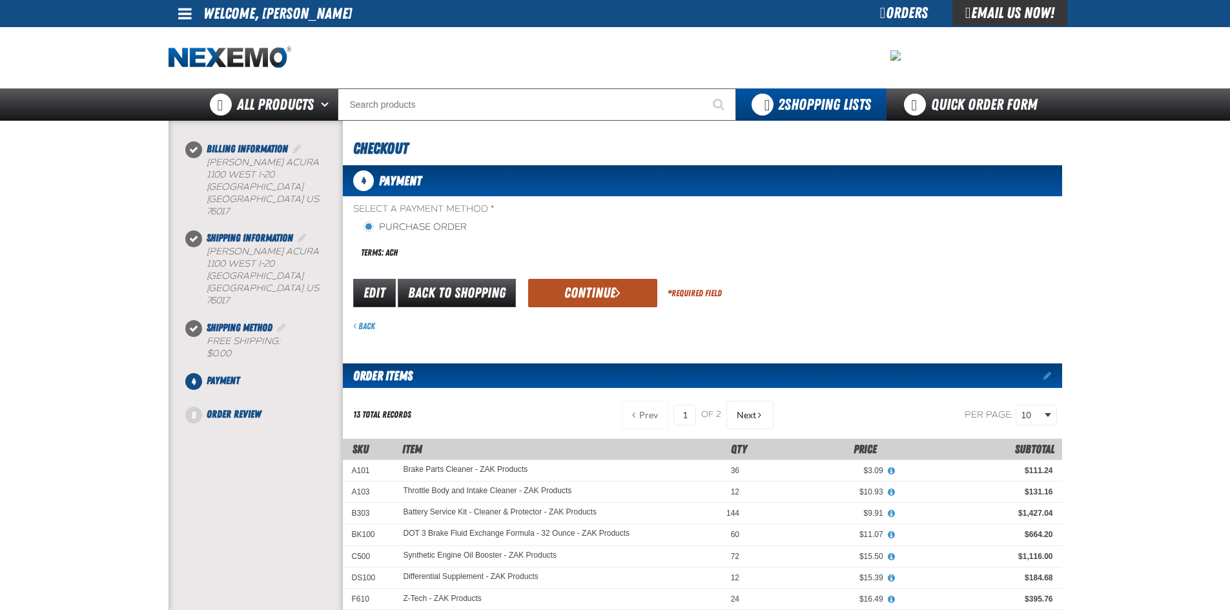
click at [574, 289] on button "Continue" at bounding box center [592, 293] width 129 height 28
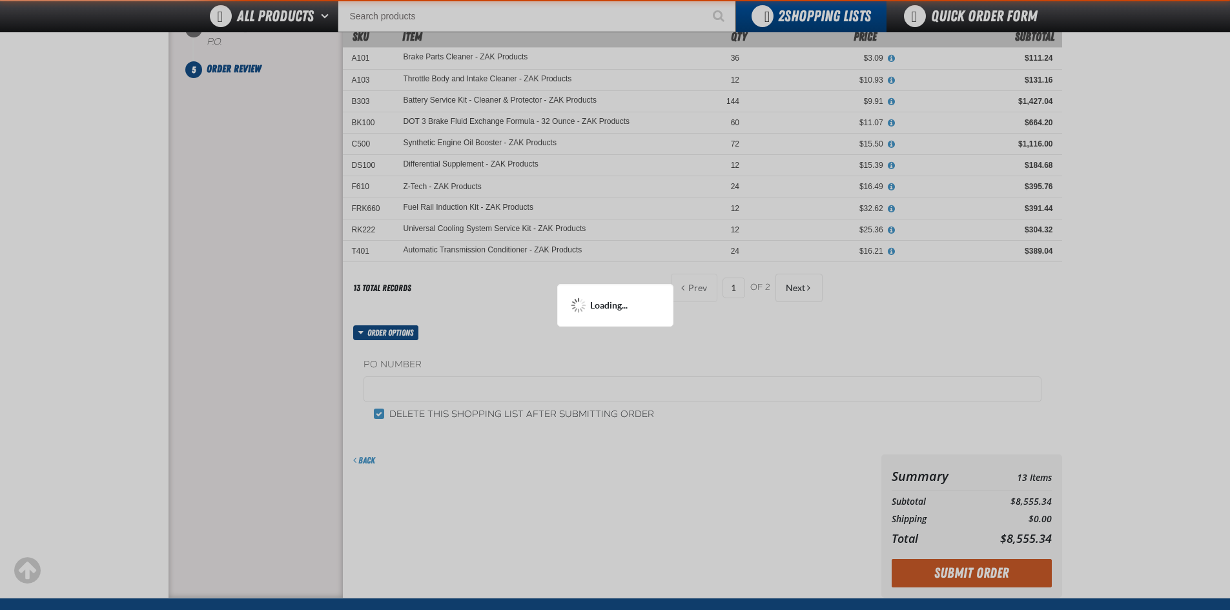
scroll to position [401, 0]
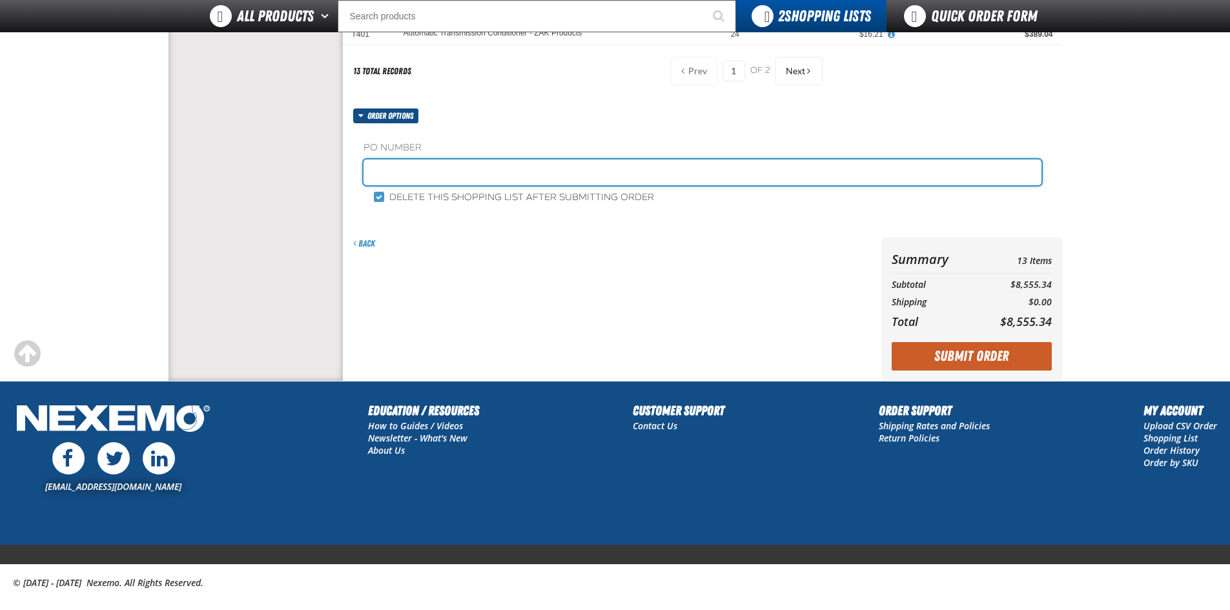
click at [395, 177] on input "text" at bounding box center [702, 172] width 678 height 26
type input "197757"
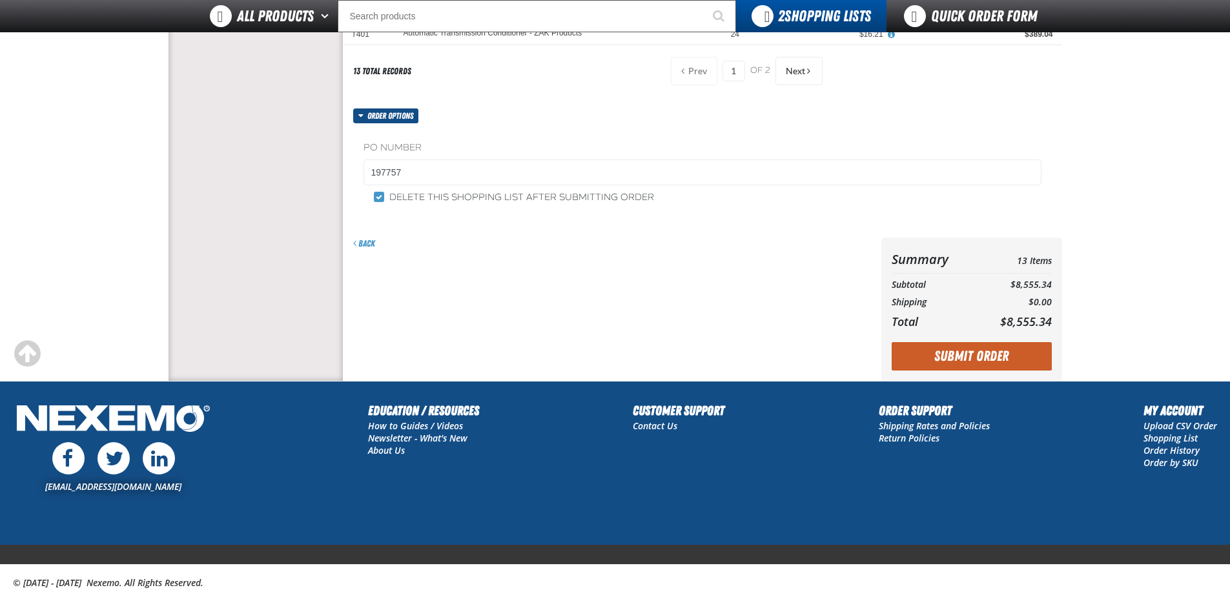
drag, startPoint x: 970, startPoint y: 351, endPoint x: 963, endPoint y: 350, distance: 6.6
click at [965, 351] on button "Submit Order" at bounding box center [971, 356] width 160 height 28
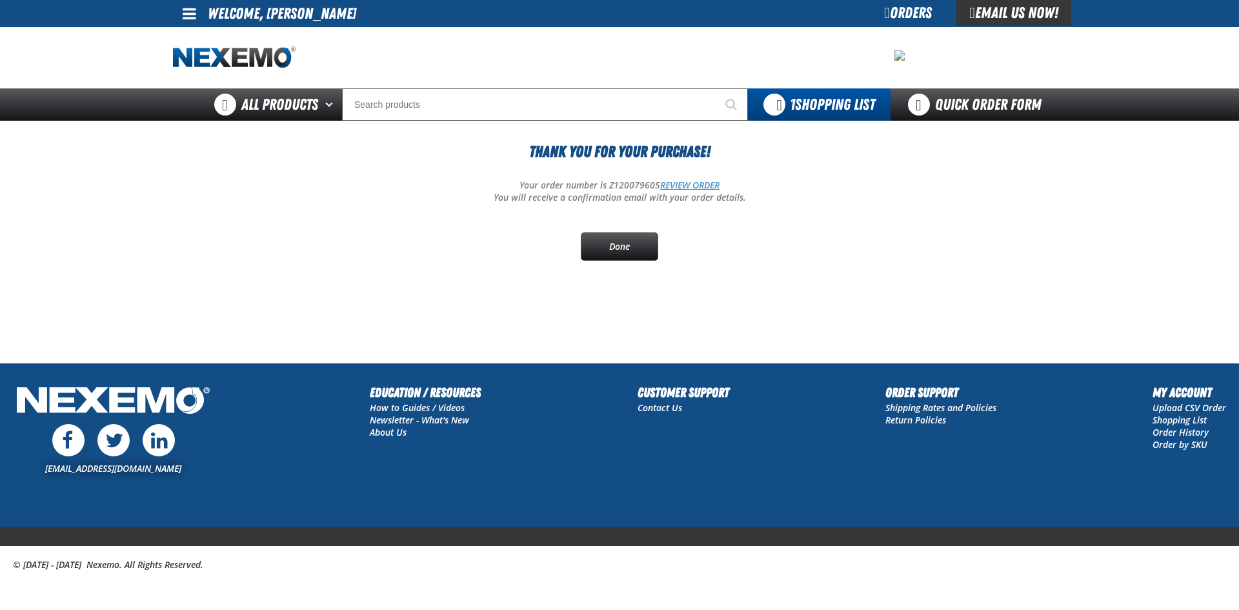
click at [697, 187] on link "REVIEW ORDER" at bounding box center [689, 185] width 59 height 12
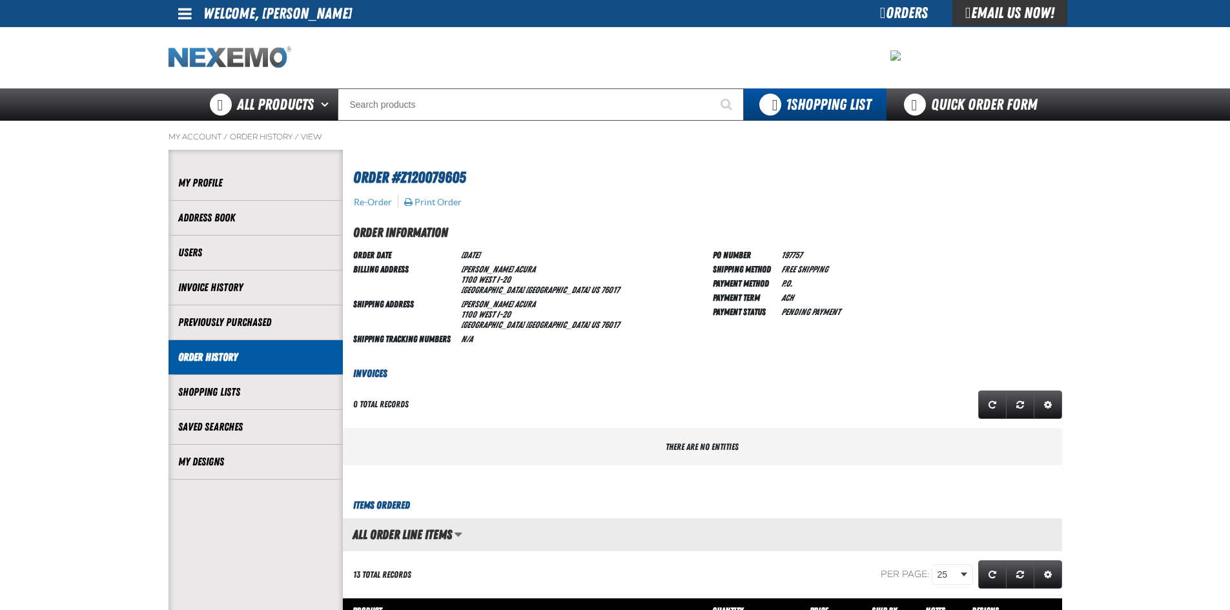
click at [239, 52] on img "Home" at bounding box center [229, 57] width 123 height 23
